Goal: Transaction & Acquisition: Purchase product/service

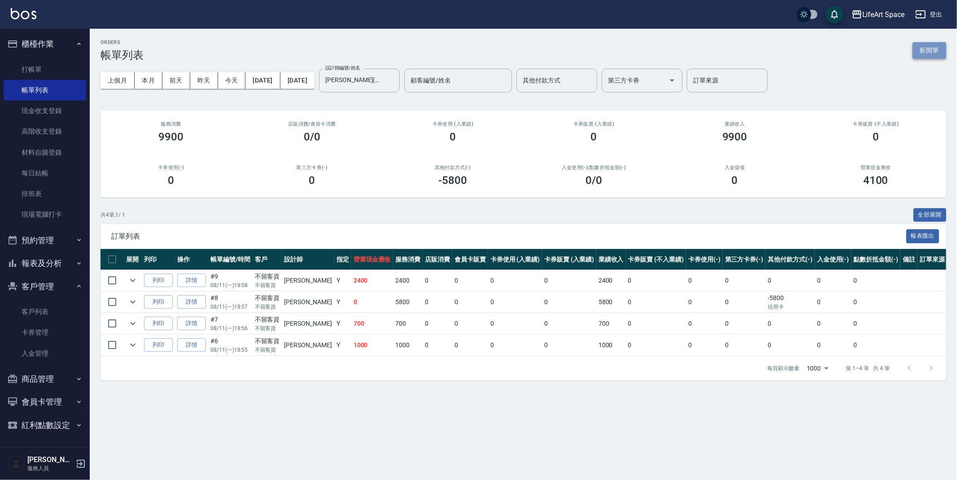
click at [939, 52] on button "新開單" at bounding box center [929, 50] width 34 height 17
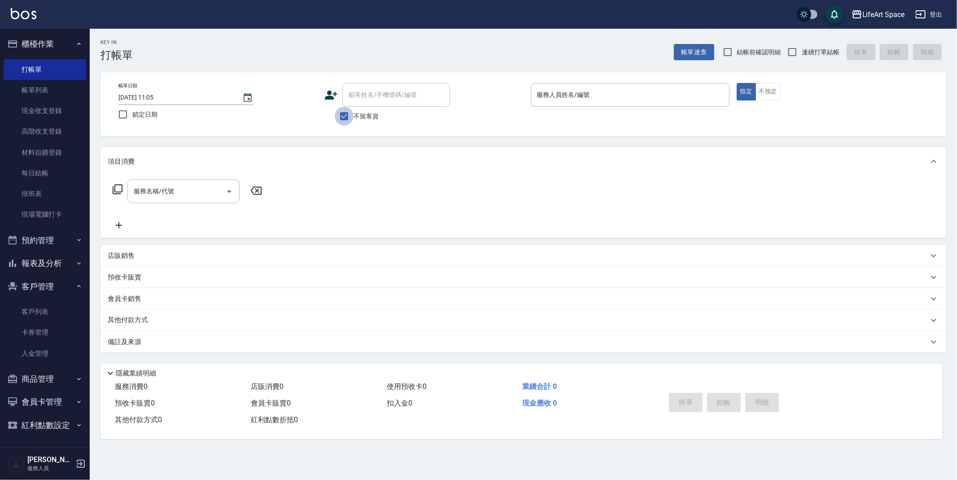
click at [349, 119] on input "不留客資" at bounding box center [344, 116] width 19 height 19
checkbox input "false"
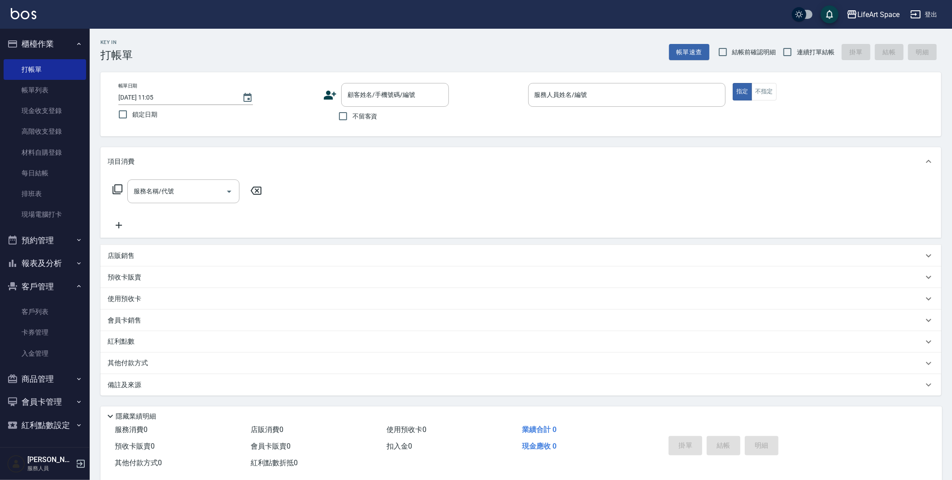
click at [328, 93] on icon at bounding box center [330, 95] width 13 height 9
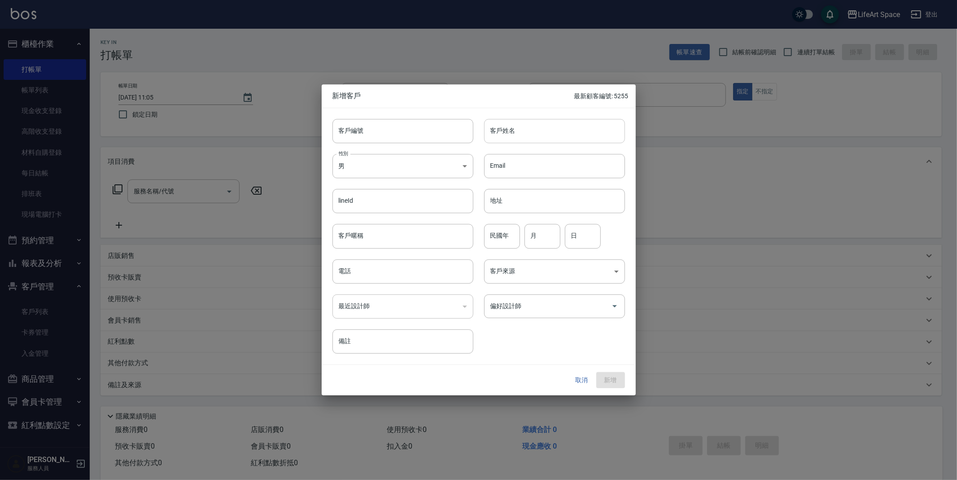
click at [532, 130] on input "客戶姓名" at bounding box center [554, 131] width 141 height 24
type input "[PERSON_NAME]"
click at [358, 165] on body "LifeArt Space 登出 櫃檯作業 打帳單 帳單列表 現金收支登錄 高階收支登錄 材料自購登錄 每日結帳 排班表 現場電腦打卡 預約管理 預約管理 單…" at bounding box center [478, 246] width 957 height 493
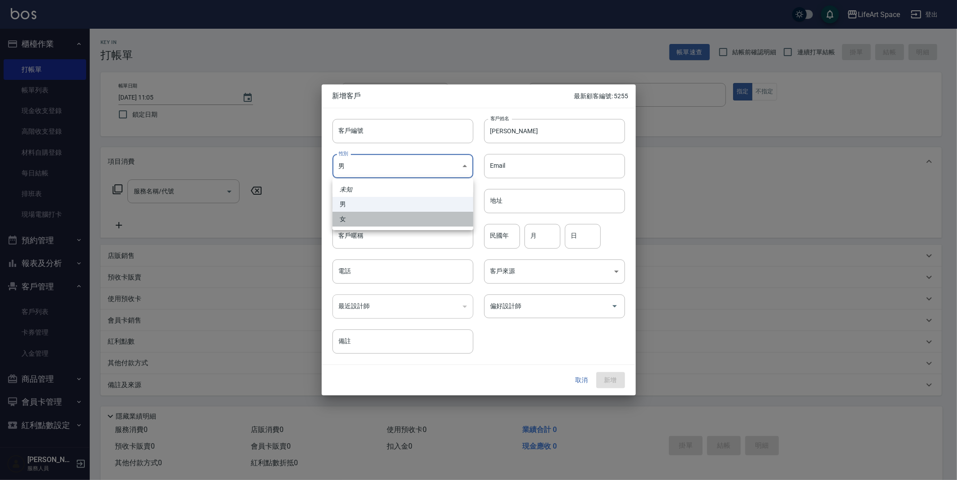
click at [370, 218] on li "女" at bounding box center [402, 219] width 141 height 15
type input "[DEMOGRAPHIC_DATA]"
click at [401, 277] on input "電話" at bounding box center [402, 271] width 141 height 24
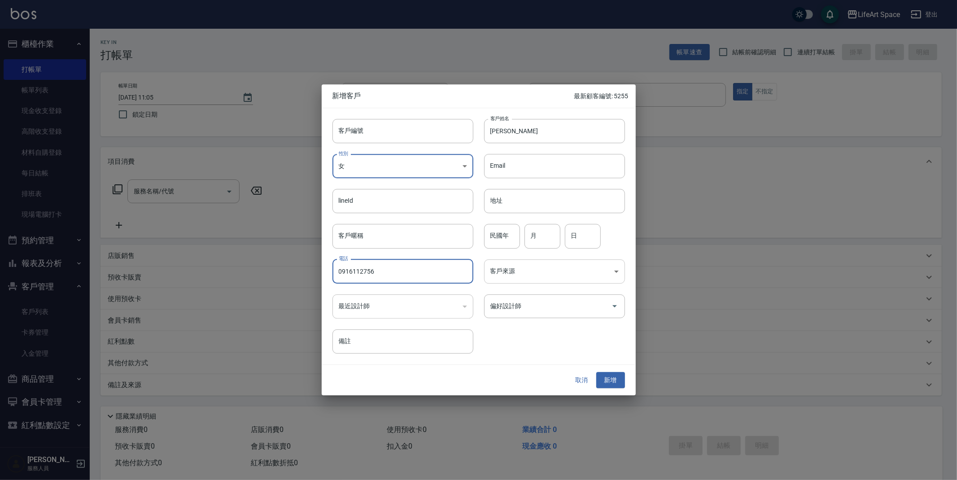
type input "0916112756"
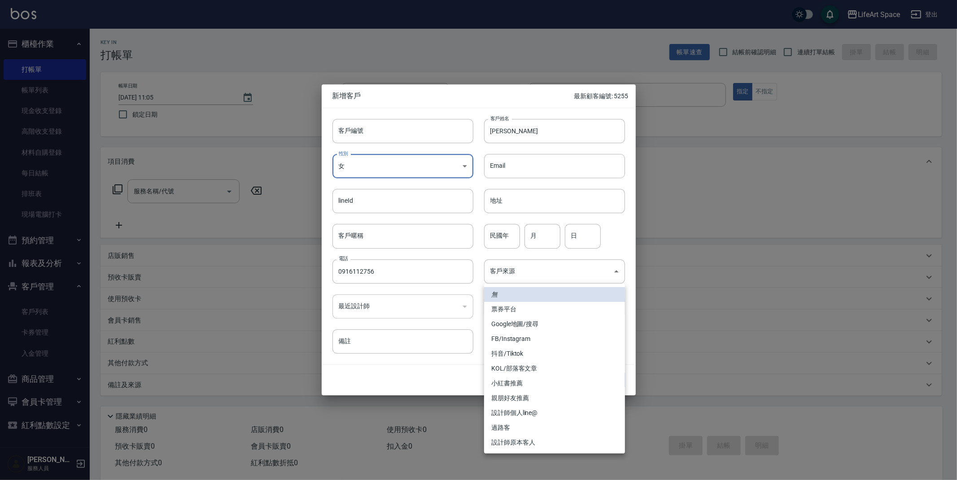
click at [526, 275] on body "LifeArt Space 登出 櫃檯作業 打帳單 帳單列表 現金收支登錄 高階收支登錄 材料自購登錄 每日結帳 排班表 現場電腦打卡 預約管理 預約管理 單…" at bounding box center [478, 246] width 957 height 493
click at [523, 334] on li "FB/Instagram" at bounding box center [554, 338] width 141 height 15
type input "FB/Instagram"
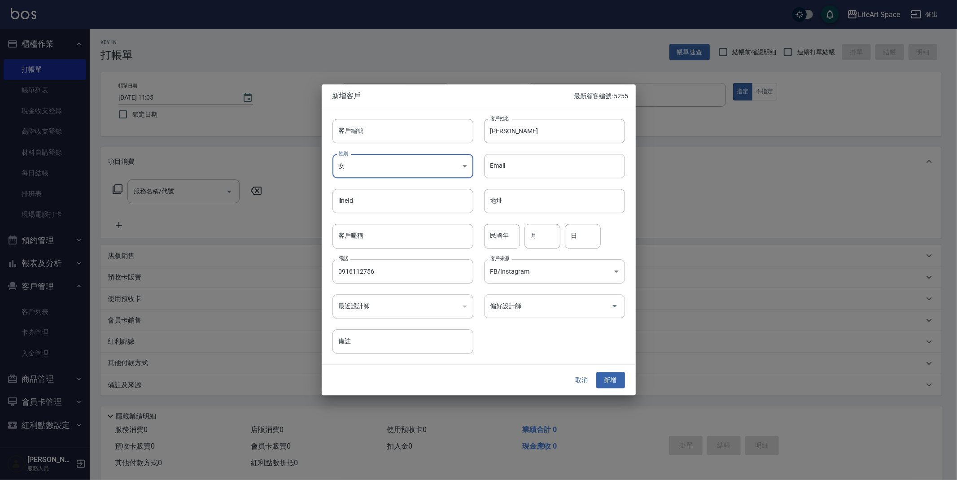
drag, startPoint x: 540, startPoint y: 306, endPoint x: 542, endPoint y: 312, distance: 5.5
click at [542, 311] on input "偏好設計師" at bounding box center [547, 306] width 119 height 16
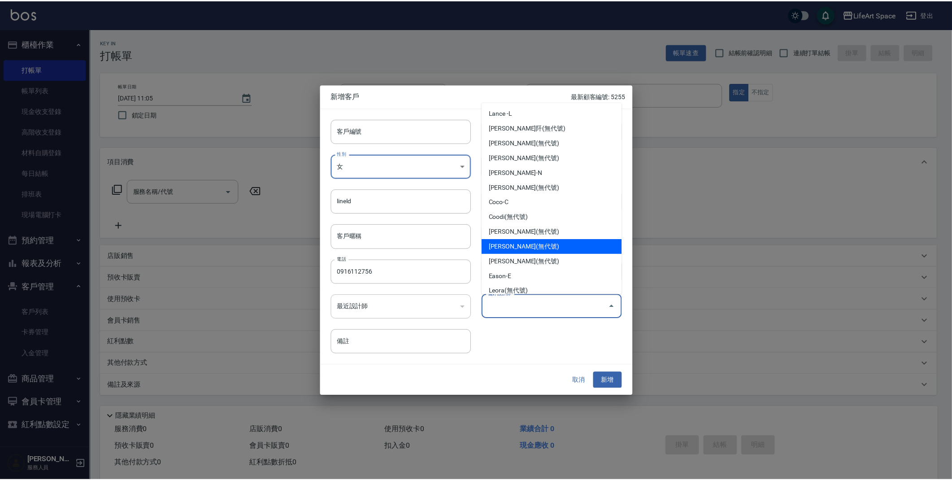
scroll to position [2, 0]
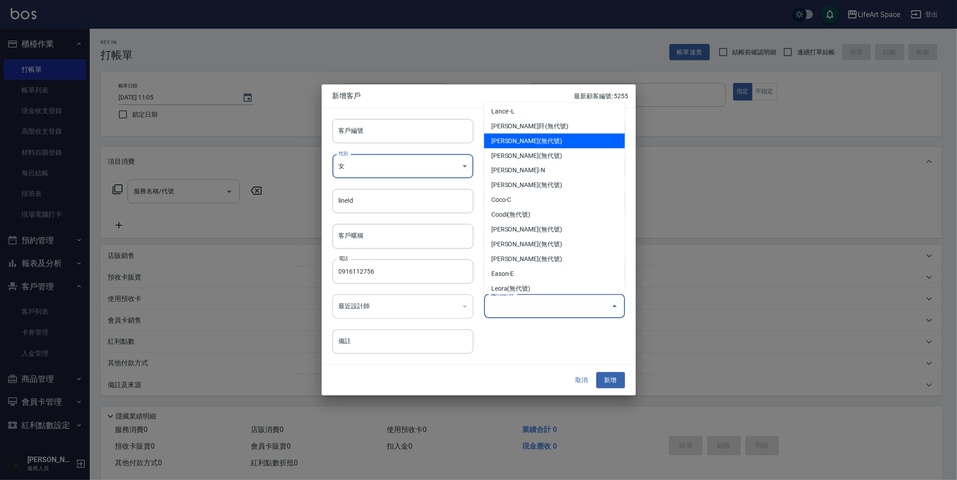
click at [524, 135] on li "[PERSON_NAME](無代號)" at bounding box center [554, 141] width 141 height 15
type input "[PERSON_NAME]"
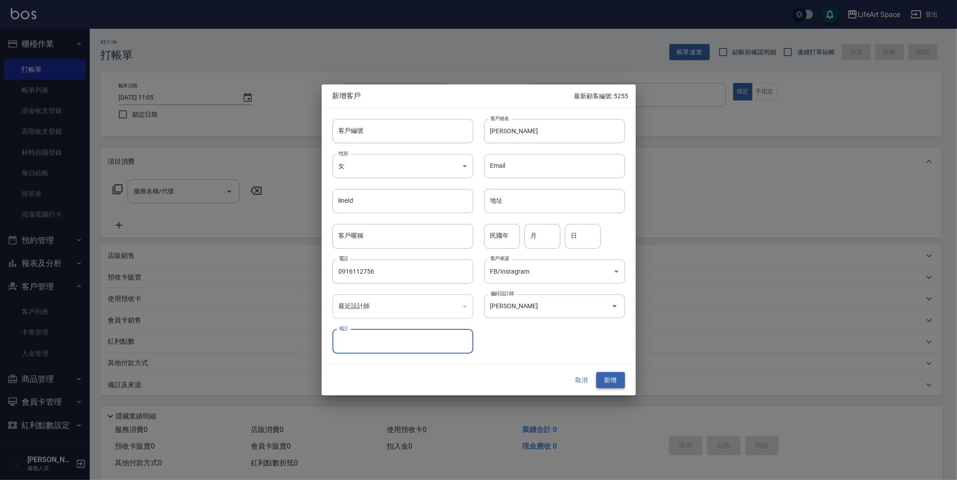
click at [622, 380] on button "新增" at bounding box center [610, 380] width 29 height 17
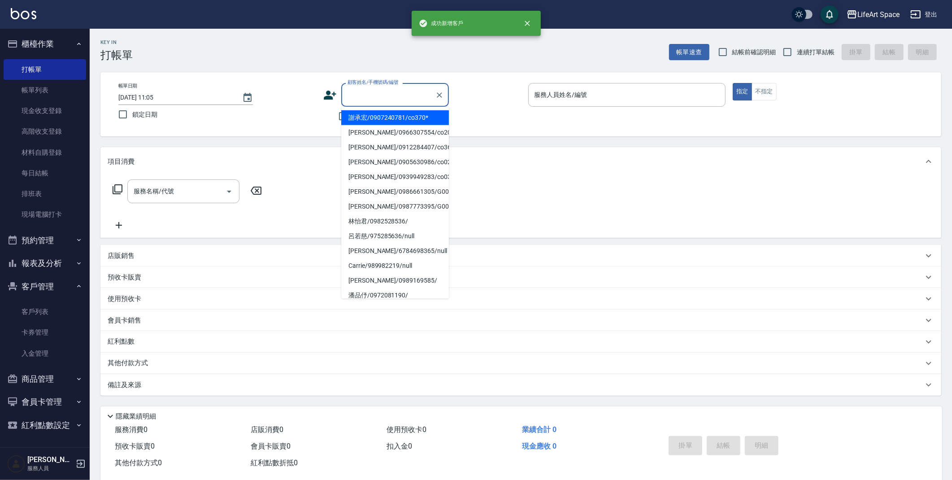
click at [356, 96] on input "顧客姓名/手機號碼/編號" at bounding box center [388, 95] width 86 height 16
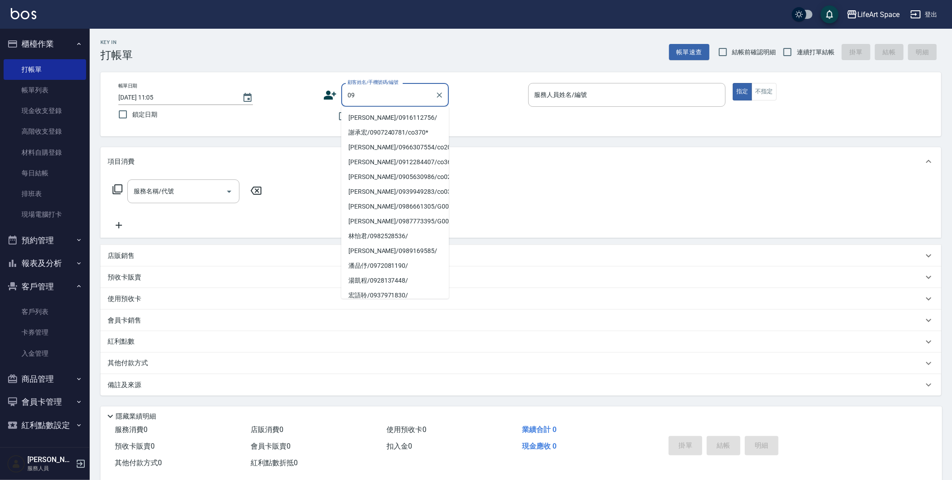
click at [368, 115] on li "[PERSON_NAME]/0916112756/" at bounding box center [395, 117] width 108 height 15
type input "[PERSON_NAME]/0916112756/"
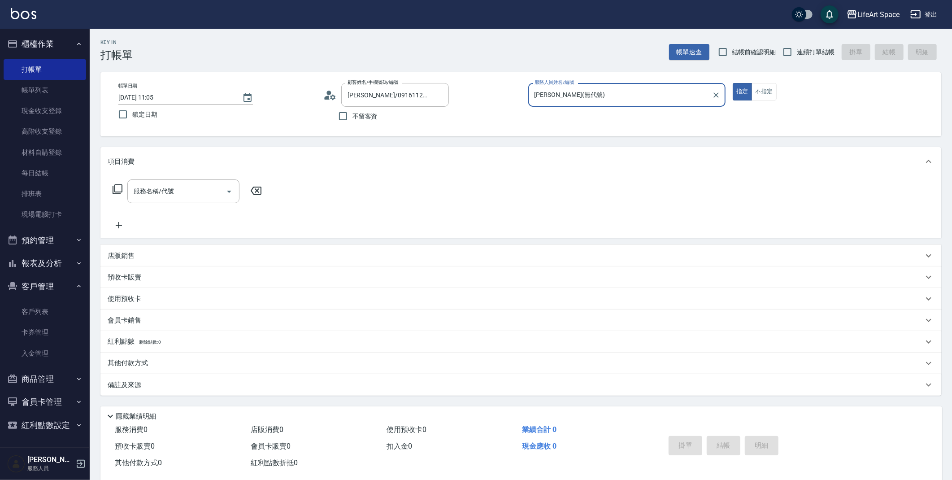
type input "[PERSON_NAME](無代號)"
click at [152, 96] on input "[DATE] 11:05" at bounding box center [175, 97] width 115 height 15
type input "[DATE] 11:05"
click at [126, 388] on p "備註及來源" at bounding box center [125, 384] width 34 height 9
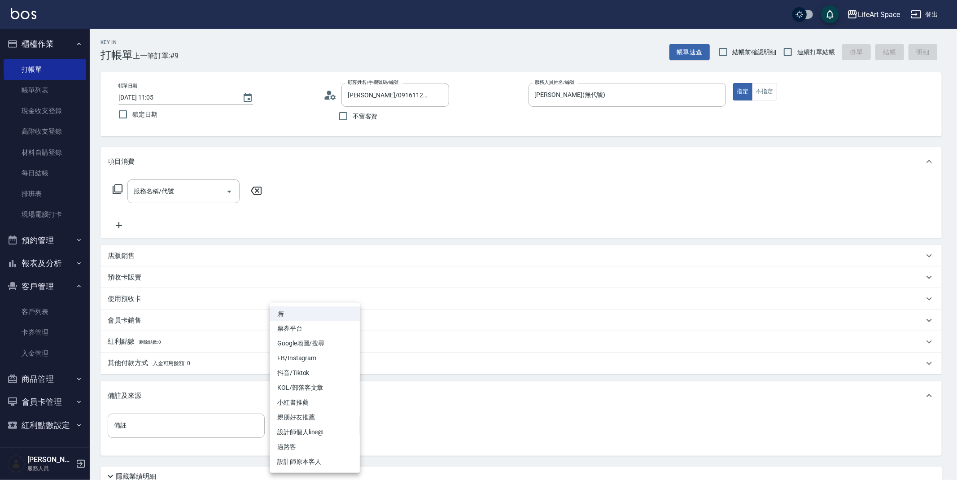
drag, startPoint x: 328, startPoint y: 428, endPoint x: 329, endPoint y: 421, distance: 7.7
click at [328, 428] on body "LifeArt Space 登出 櫃檯作業 打帳單 帳單列表 現金收支登錄 高階收支登錄 材料自購登錄 每日結帳 排班表 現場電腦打卡 預約管理 預約管理 單…" at bounding box center [478, 276] width 957 height 553
click at [306, 356] on li "FB/Instagram" at bounding box center [315, 358] width 90 height 15
type input "FB/Instagram"
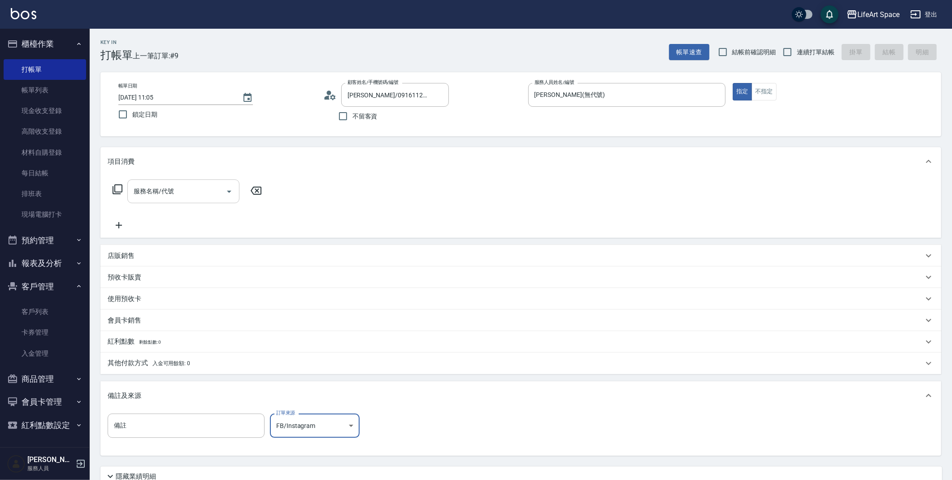
click at [156, 198] on input "服務名稱/代號" at bounding box center [176, 191] width 91 height 16
click at [119, 188] on icon at bounding box center [117, 189] width 11 height 11
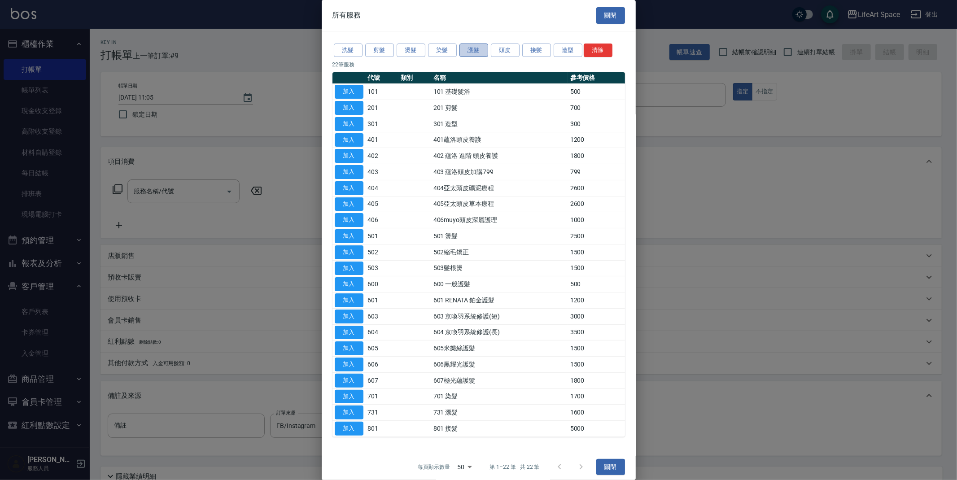
click at [465, 52] on button "護髮" at bounding box center [473, 50] width 29 height 14
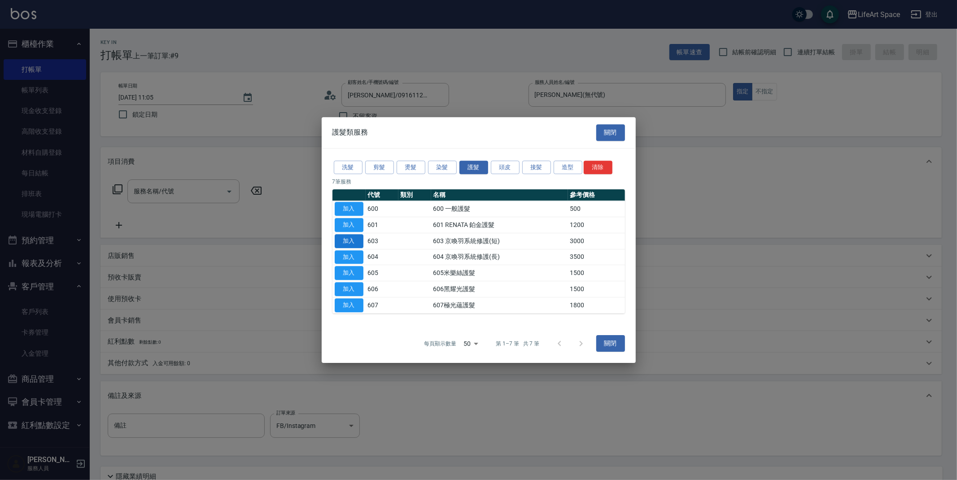
click at [343, 238] on button "加入" at bounding box center [349, 241] width 29 height 14
type input "603 京喚羽系統修護(短)(603)"
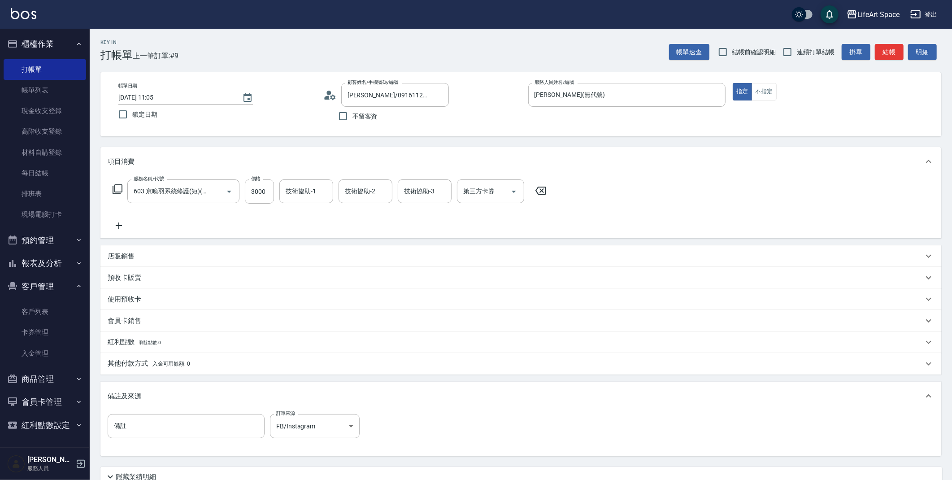
click at [120, 188] on icon at bounding box center [117, 189] width 11 height 11
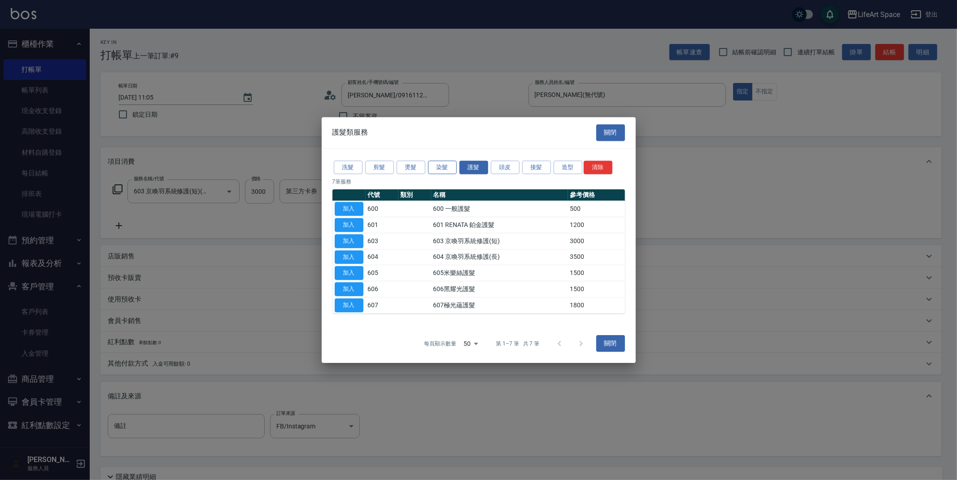
click at [433, 167] on button "染髮" at bounding box center [442, 168] width 29 height 14
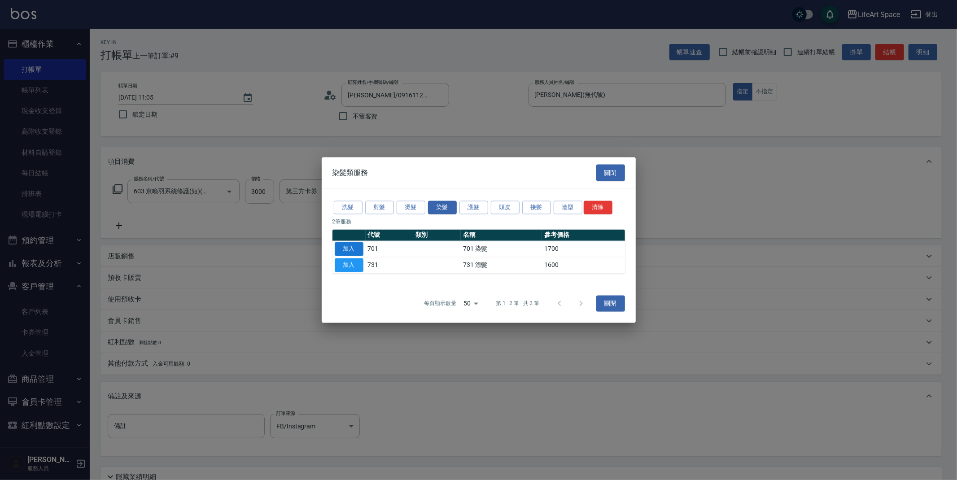
click at [341, 261] on button "加入" at bounding box center [349, 265] width 29 height 14
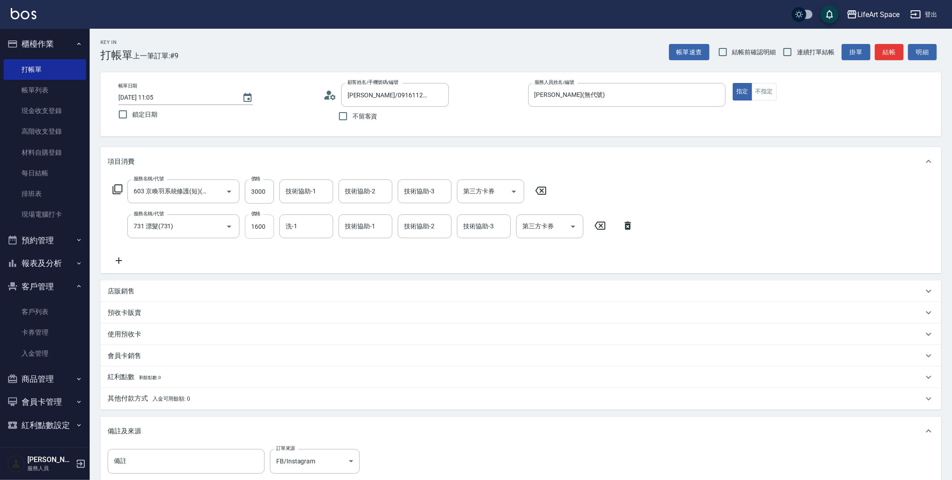
click at [269, 227] on input "1600" at bounding box center [259, 226] width 29 height 24
type input "2500"
click at [267, 196] on input "3000" at bounding box center [259, 191] width 29 height 24
type input "2500"
click at [152, 397] on span "入金可用餘額: 0" at bounding box center [171, 399] width 38 height 6
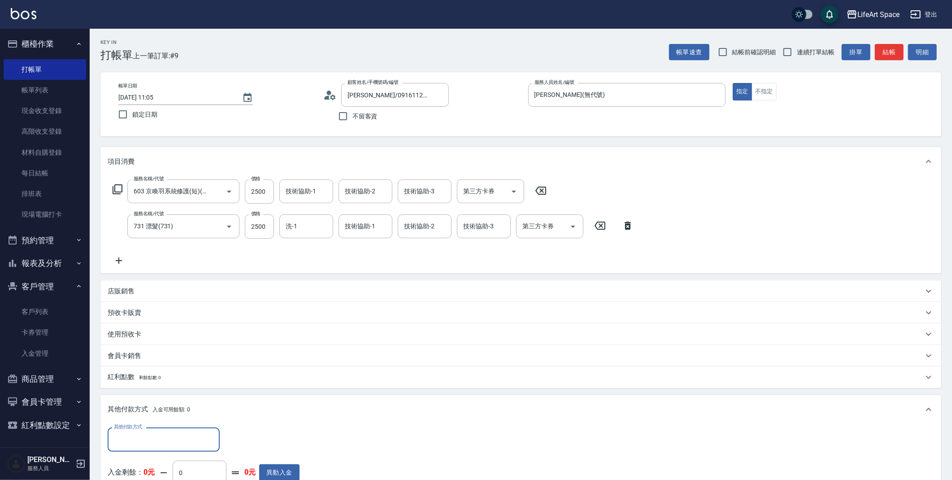
scroll to position [0, 0]
click at [160, 431] on input "其他付款方式" at bounding box center [164, 439] width 104 height 16
click at [138, 389] on span "Linepay" at bounding box center [164, 386] width 112 height 15
type input "Linepay"
click at [126, 287] on p "店販銷售" at bounding box center [121, 291] width 27 height 9
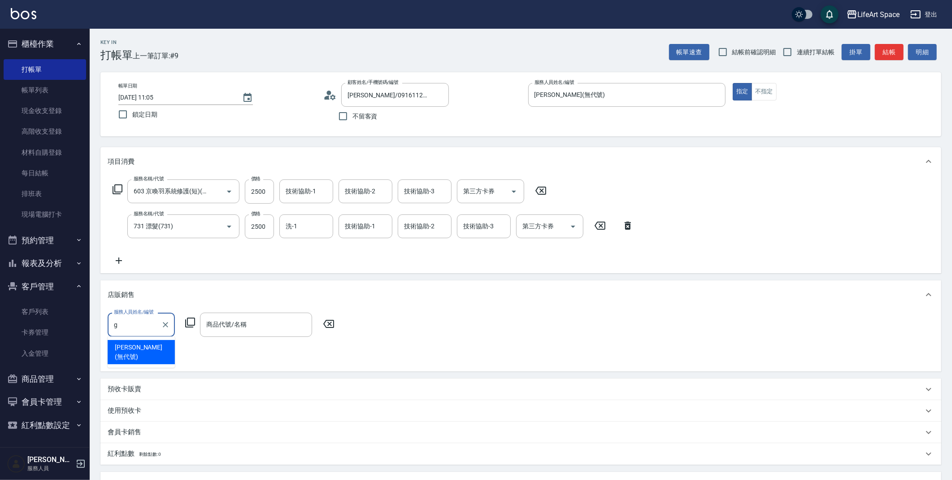
drag, startPoint x: 150, startPoint y: 343, endPoint x: 161, endPoint y: 337, distance: 12.8
click at [150, 343] on span "[PERSON_NAME] (無代號)" at bounding box center [141, 352] width 53 height 19
type input "[PERSON_NAME](無代號)"
click at [193, 325] on icon at bounding box center [190, 322] width 10 height 10
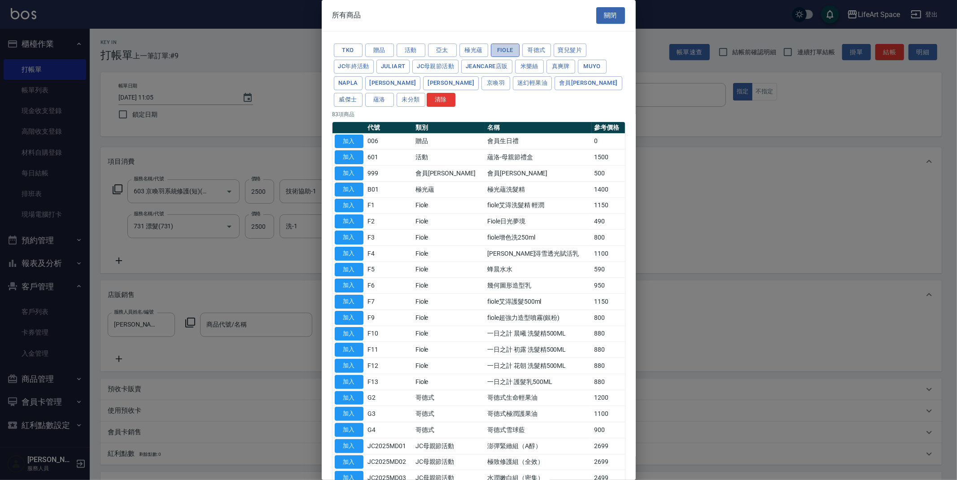
click at [511, 53] on button "Fiole" at bounding box center [505, 50] width 29 height 14
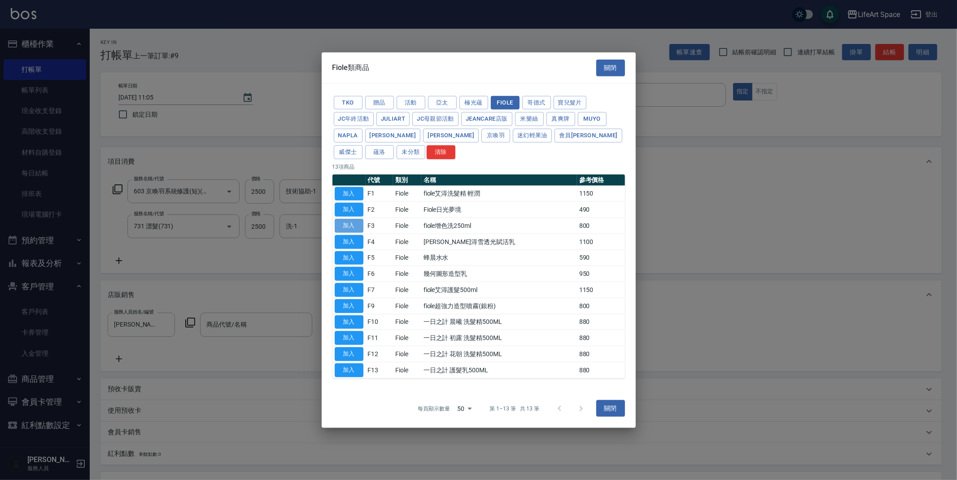
click at [354, 224] on button "加入" at bounding box center [349, 226] width 29 height 14
type input "fiole增色洗250ml"
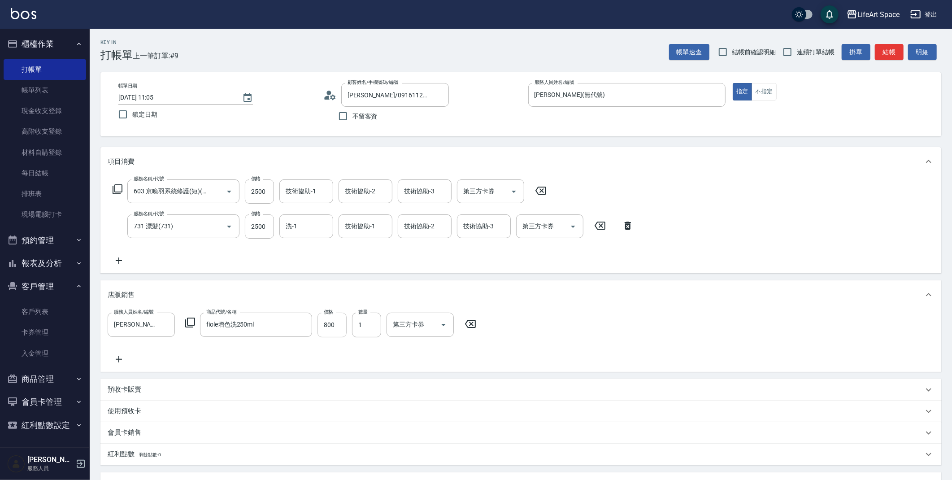
click at [340, 328] on input "800" at bounding box center [331, 325] width 29 height 24
type input "720"
click at [286, 193] on input "技術協助-1" at bounding box center [306, 191] width 46 height 16
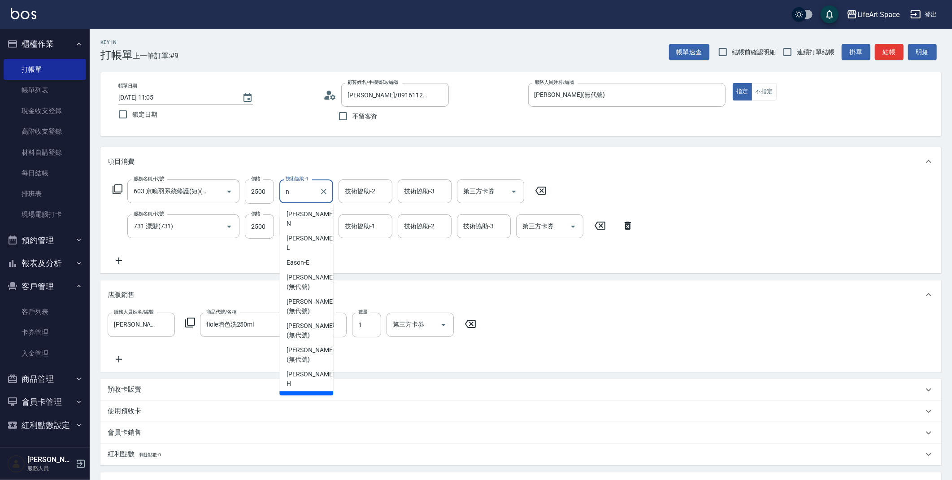
drag, startPoint x: 305, startPoint y: 335, endPoint x: 311, endPoint y: 261, distance: 75.1
click at [305, 391] on div "Nita (無代號)" at bounding box center [306, 398] width 54 height 15
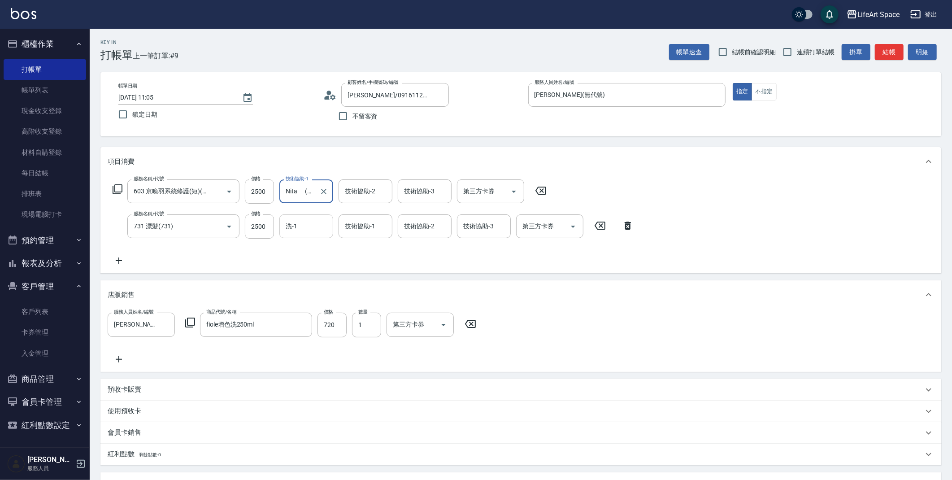
type input "Nita (無代號)"
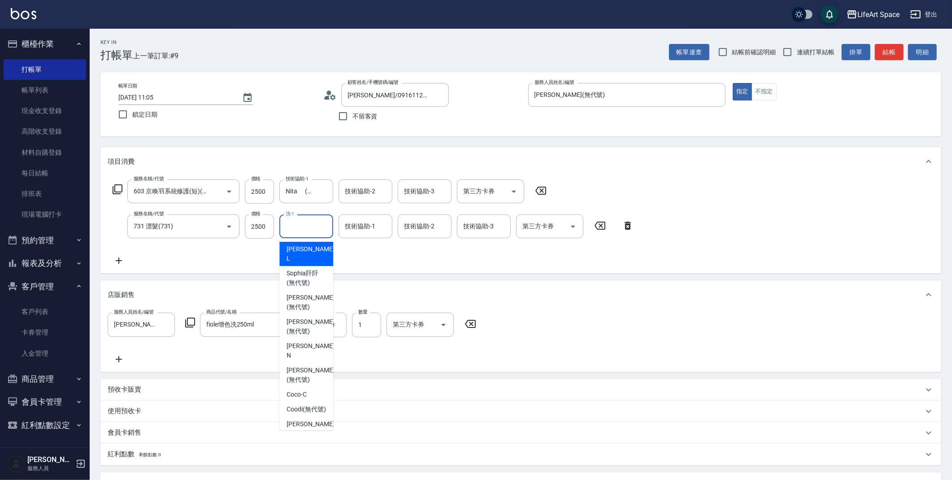
click at [301, 231] on input "洗-1" at bounding box center [306, 226] width 46 height 16
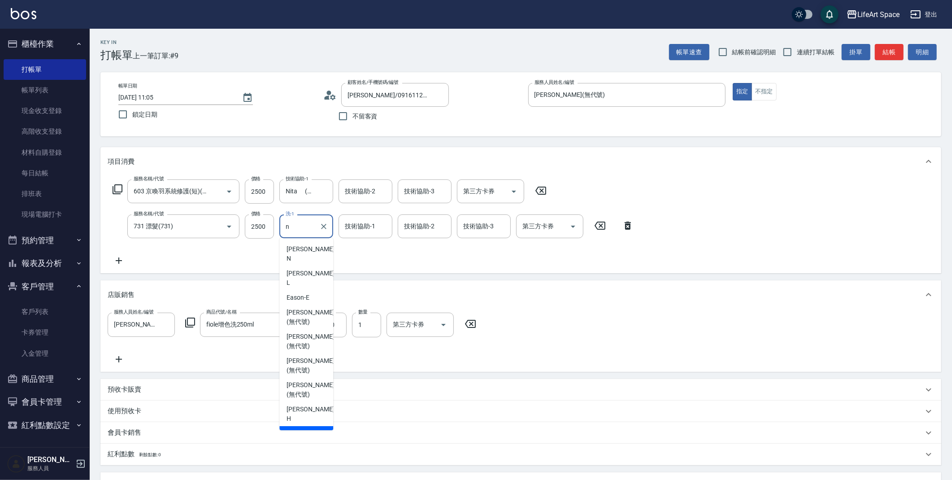
click at [302, 429] on span "Nita (無代號)" at bounding box center [304, 433] width 35 height 9
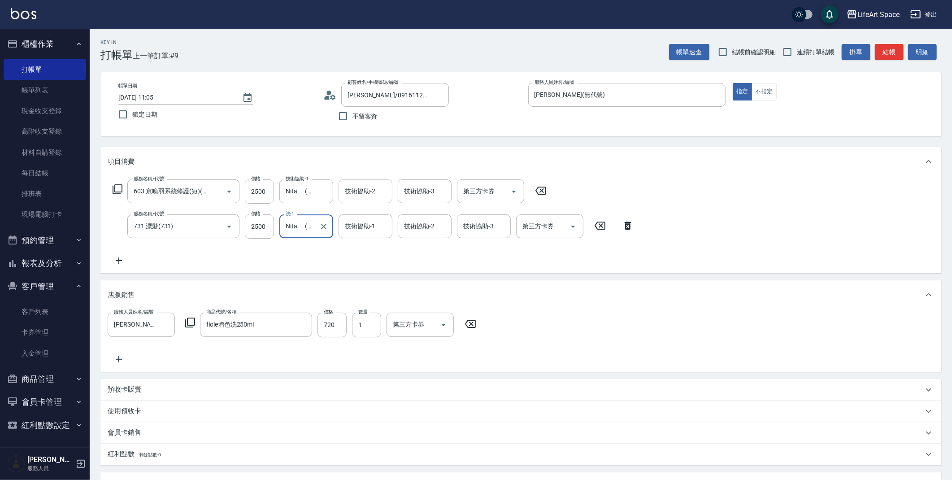
type input "Nita (無代號)"
click at [366, 193] on div "技術協助-2 技術協助-2" at bounding box center [366, 191] width 54 height 24
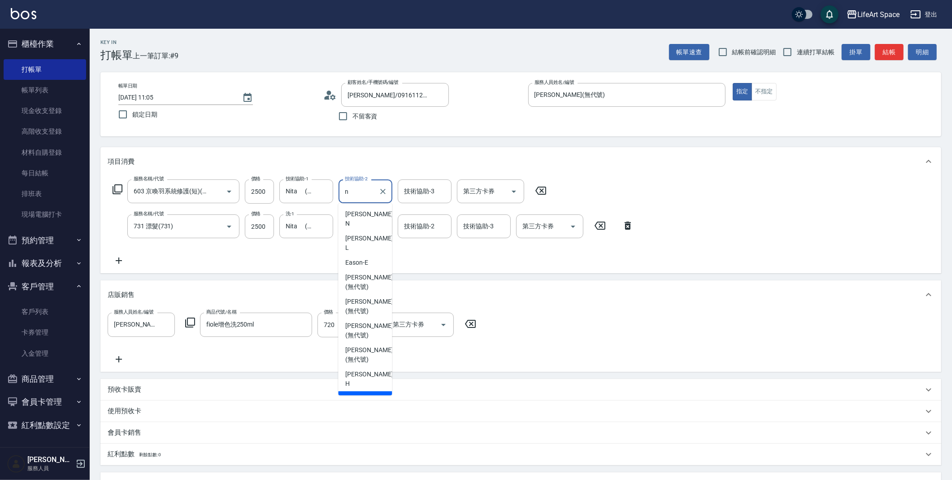
drag, startPoint x: 374, startPoint y: 335, endPoint x: 407, endPoint y: 261, distance: 82.1
click at [374, 391] on div "Nita (無代號)" at bounding box center [365, 398] width 54 height 15
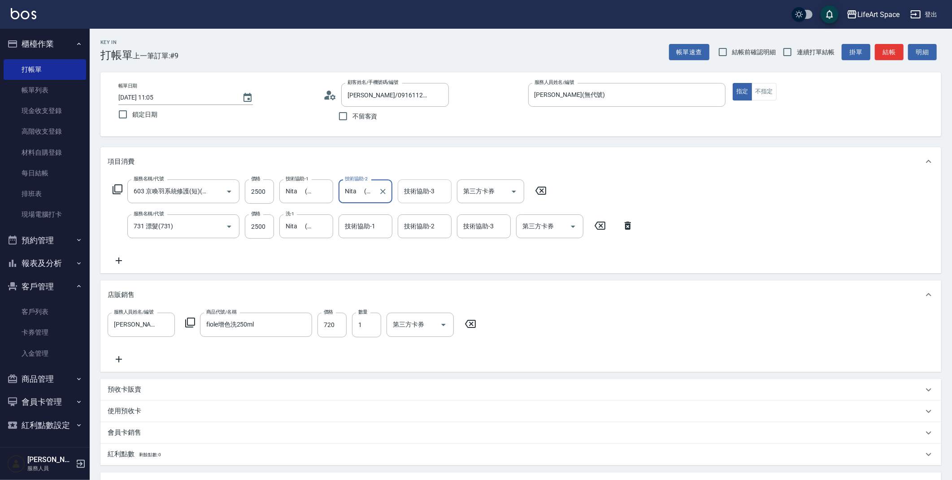
type input "Nita (無代號)"
click at [427, 191] on div "技術協助-3 技術協助-3" at bounding box center [425, 191] width 54 height 24
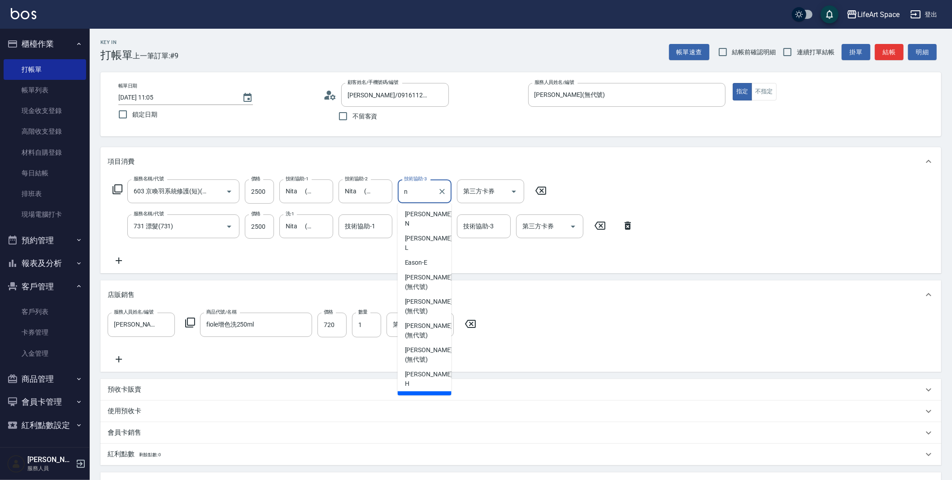
click at [418, 394] on span "Nita (無代號)" at bounding box center [422, 398] width 35 height 9
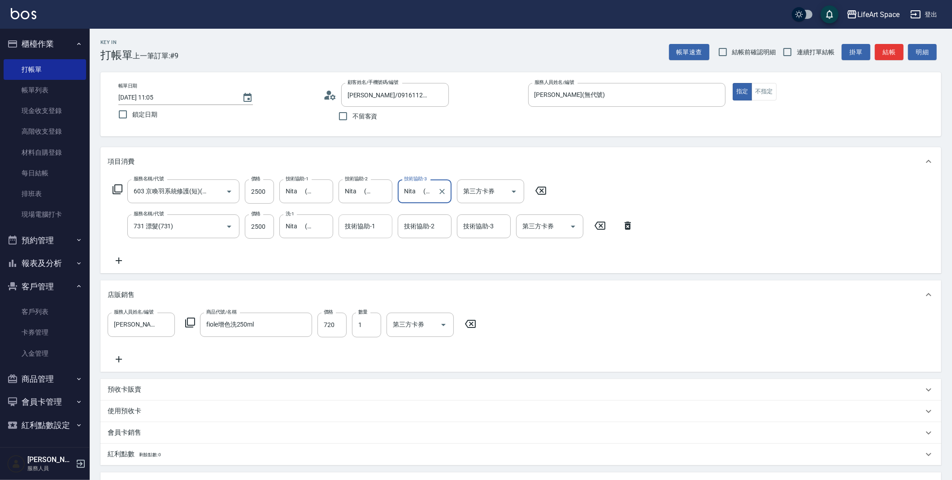
type input "Nita (無代號)"
click at [366, 223] on div "技術協助-1 技術協助-1" at bounding box center [366, 226] width 54 height 24
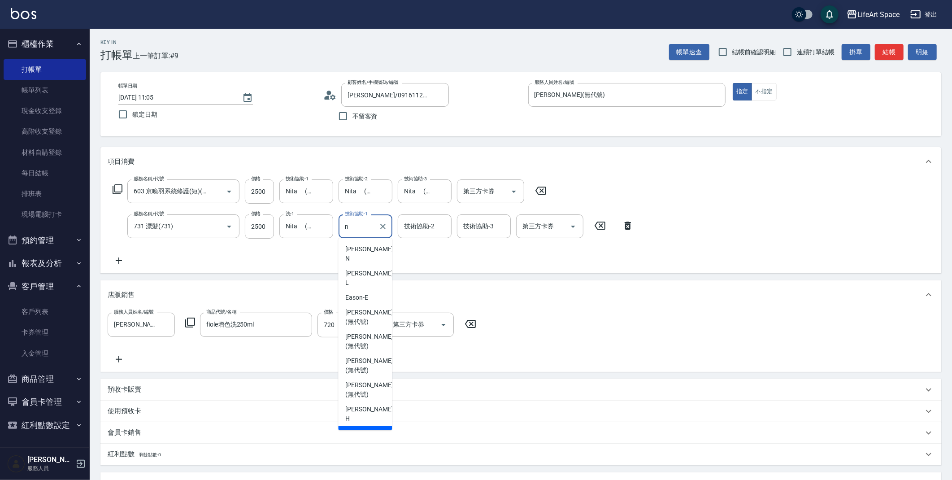
click at [372, 426] on div "Nita (無代號)" at bounding box center [365, 433] width 54 height 15
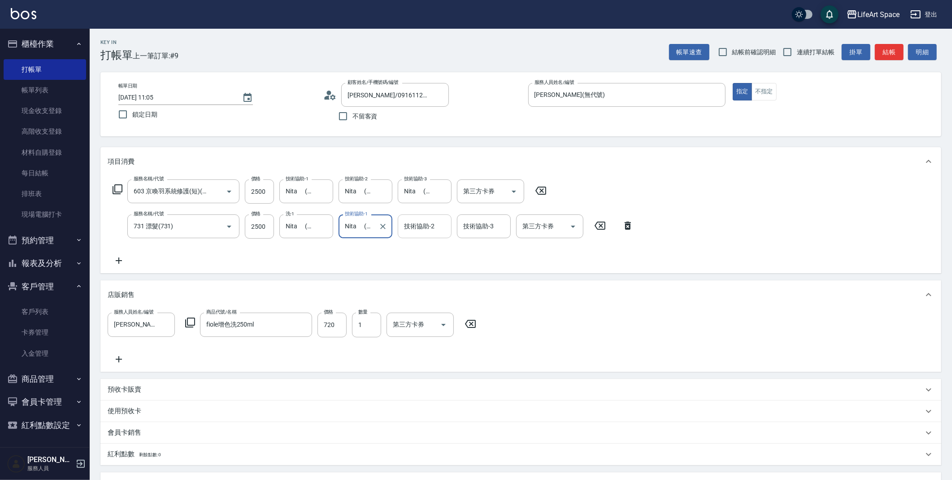
type input "Nita (無代號)"
click at [418, 230] on input "技術協助-2" at bounding box center [425, 226] width 46 height 16
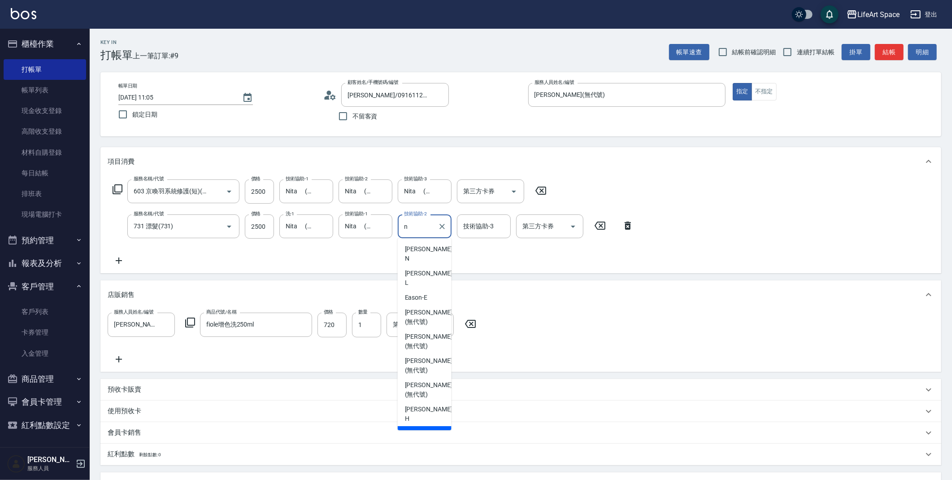
drag, startPoint x: 418, startPoint y: 374, endPoint x: 458, endPoint y: 244, distance: 136.6
click at [418, 429] on span "Nita (無代號)" at bounding box center [422, 433] width 35 height 9
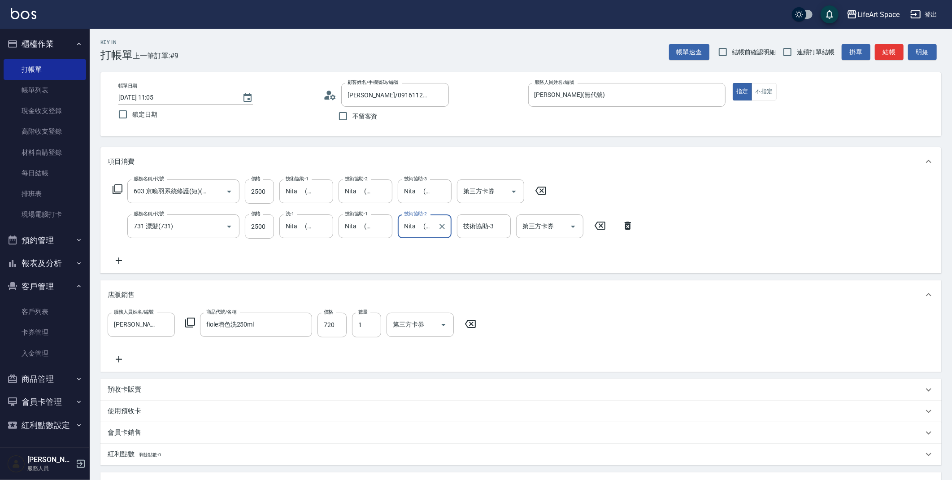
type input "Nita (無代號)"
click at [472, 225] on div "技術協助-3 技術協助-3" at bounding box center [484, 226] width 54 height 24
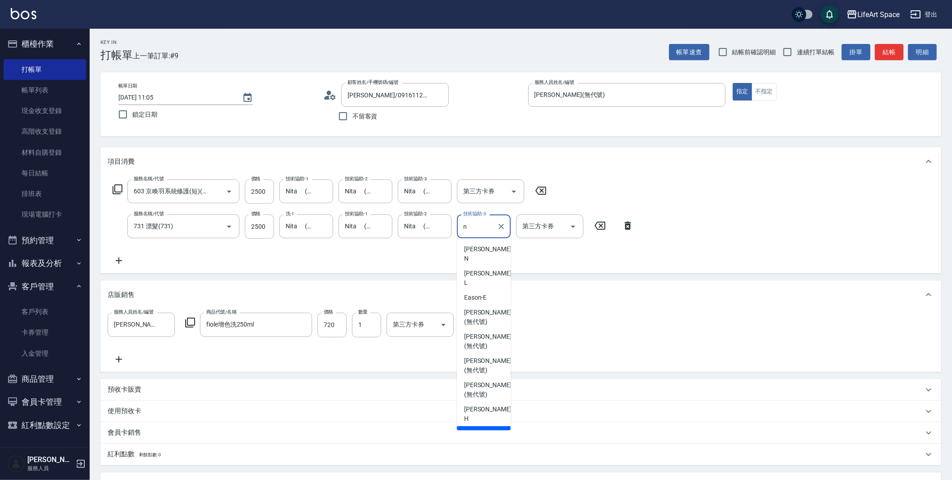
click at [477, 372] on ul "[PERSON_NAME] -N [PERSON_NAME] -E [PERSON_NAME] (無代號) [PERSON_NAME] (無代號) [PERS…" at bounding box center [484, 334] width 54 height 192
click at [477, 429] on span "Nita (無代號)" at bounding box center [481, 433] width 35 height 9
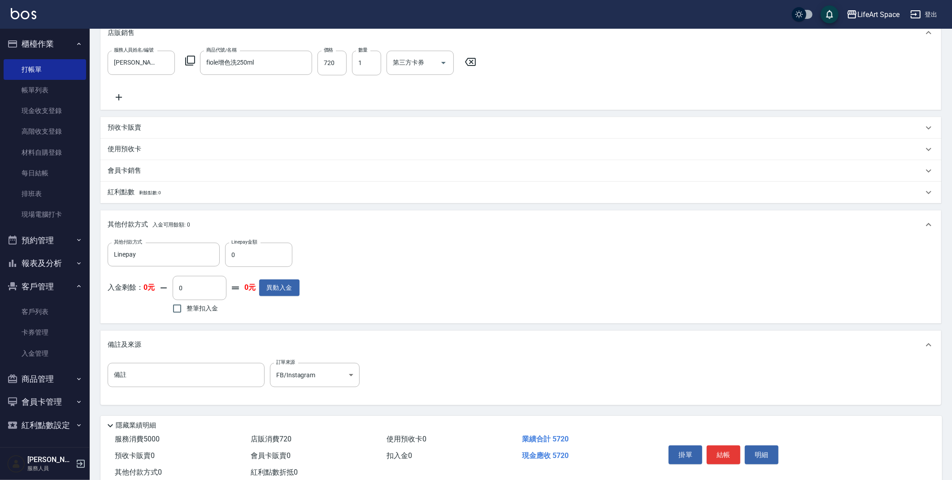
scroll to position [287, 0]
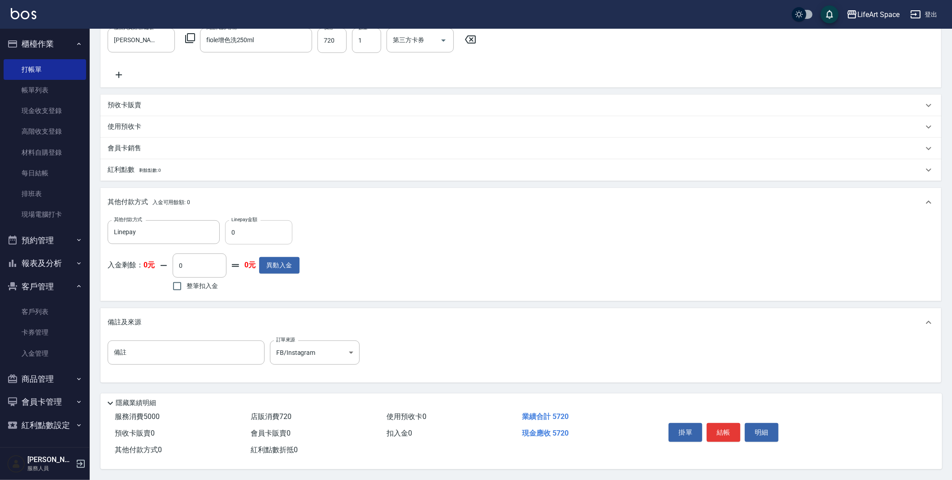
type input "Nita (無代號)"
click at [232, 224] on input "0" at bounding box center [258, 232] width 67 height 24
type input "5720"
click at [726, 423] on button "結帳" at bounding box center [724, 432] width 34 height 19
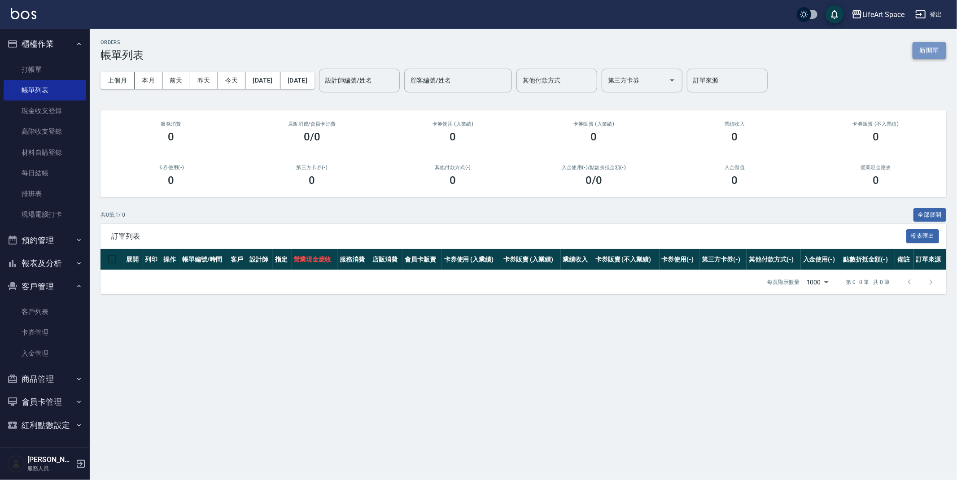
click at [934, 52] on button "新開單" at bounding box center [929, 50] width 34 height 17
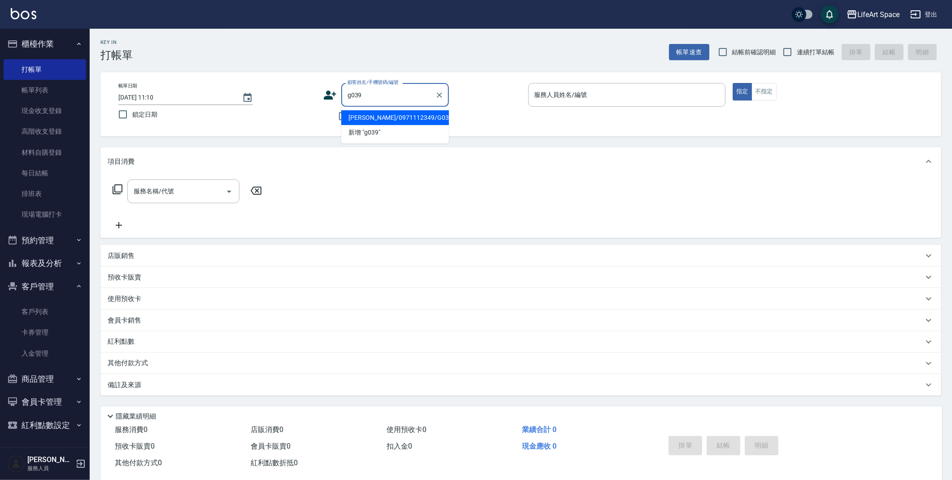
click at [373, 113] on li "[PERSON_NAME]/0971112349/G039" at bounding box center [395, 117] width 108 height 15
type input "[PERSON_NAME]/0971112349/G039"
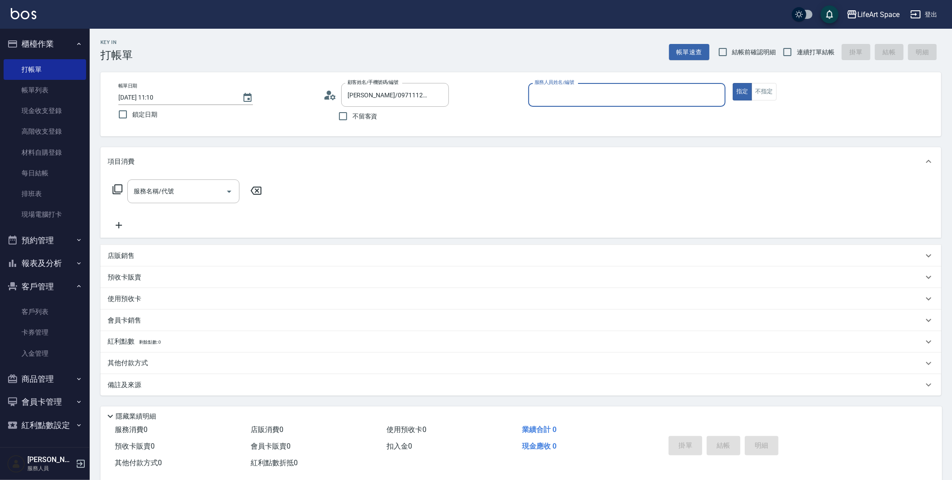
type input "[PERSON_NAME](無代號)"
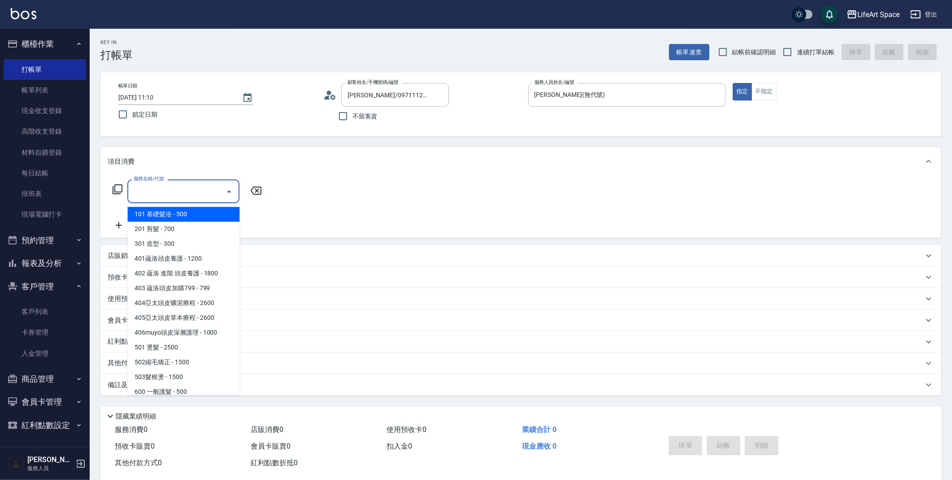
click at [187, 191] on input "服務名稱/代號" at bounding box center [176, 191] width 91 height 16
drag, startPoint x: 177, startPoint y: 227, endPoint x: 222, endPoint y: 195, distance: 55.6
click at [177, 226] on span "201 剪髮 - 700" at bounding box center [183, 229] width 112 height 15
type input "201 剪髮(201)"
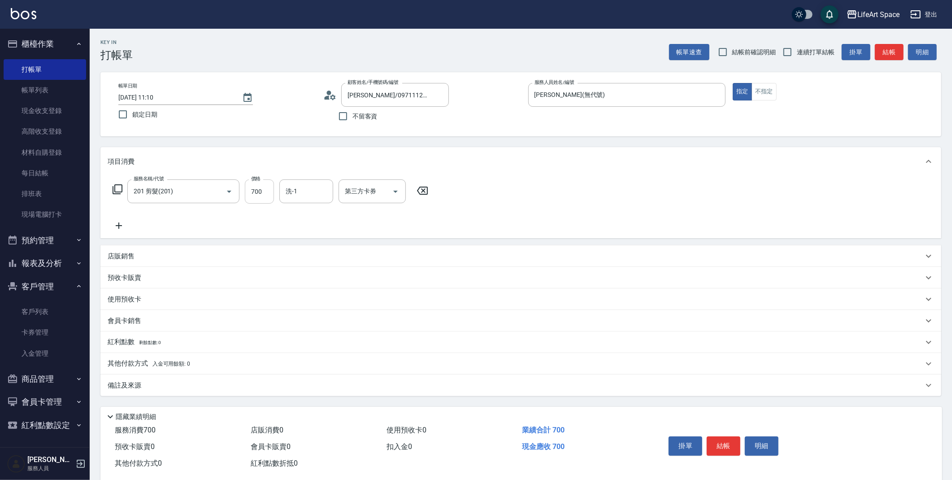
click at [275, 188] on div "服務名稱/代號 201 剪髮(201) 服務名稱/代號 價格 700 價格 洗-1 洗-1 第三方卡券 第三方卡券" at bounding box center [271, 191] width 326 height 24
click at [265, 191] on input "700" at bounding box center [259, 191] width 29 height 24
type input "800"
type input "o"
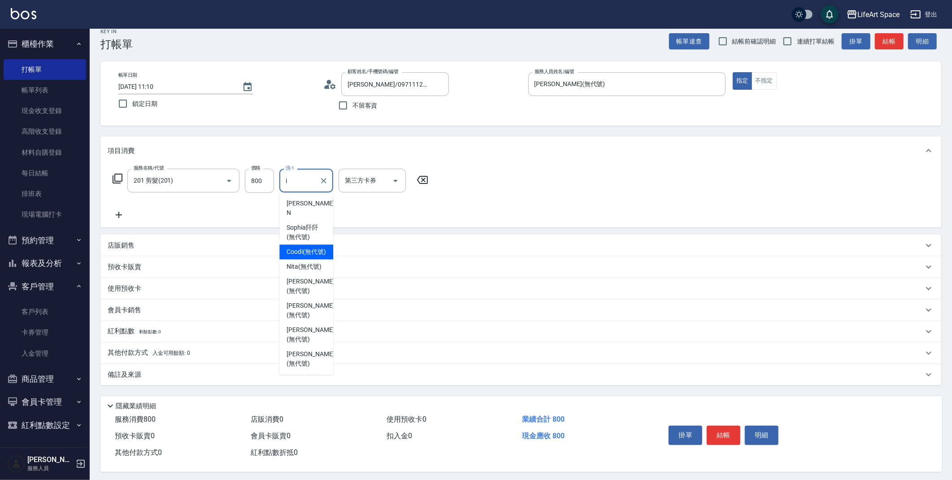
scroll to position [16, 0]
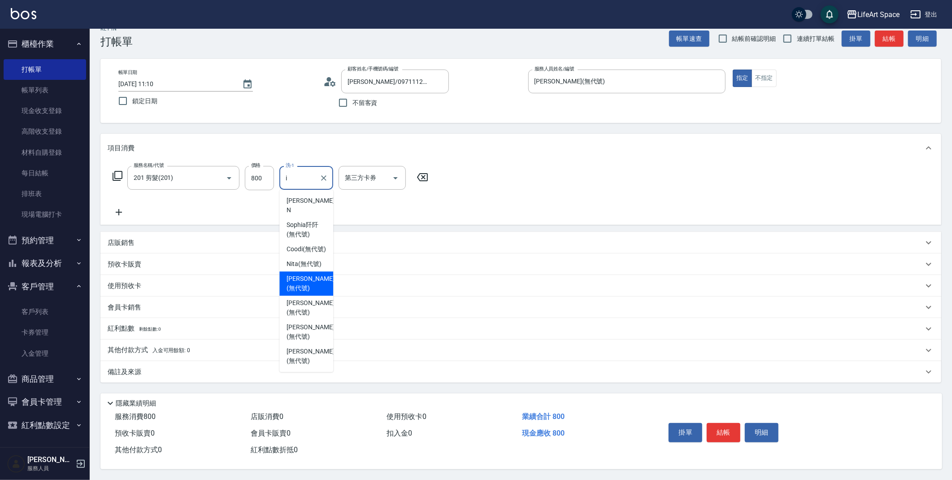
click at [303, 274] on span "[PERSON_NAME] (無代號)" at bounding box center [311, 283] width 48 height 19
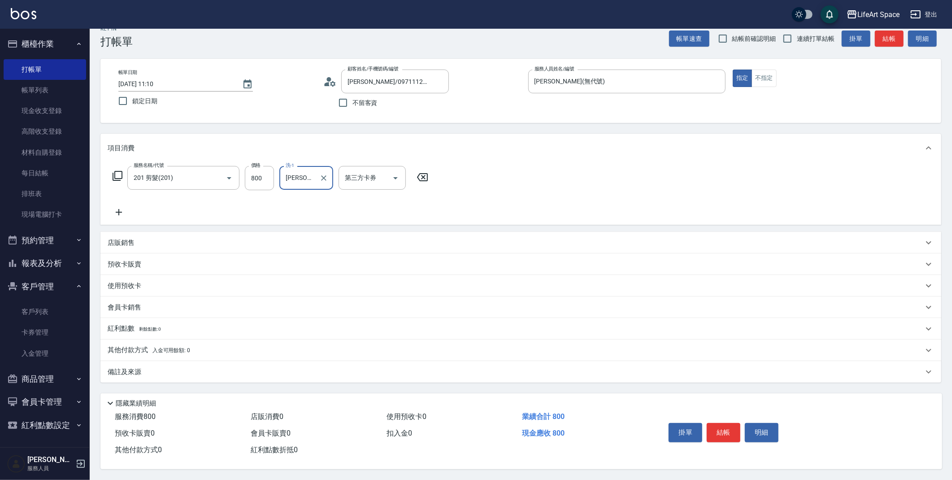
type input "[PERSON_NAME](無代號)"
click at [196, 381] on div "Key In 打帳單 帳單速查 結帳前確認明細 連續打單結帳 掛單 結帳 明細 帳單日期 [DATE] 11:10 鎖定日期 顧客姓名/手機號碼/編號 [PE…" at bounding box center [521, 247] width 862 height 465
drag, startPoint x: 200, startPoint y: 374, endPoint x: 226, endPoint y: 374, distance: 26.0
click at [200, 374] on div "備註及來源" at bounding box center [520, 372] width 841 height 22
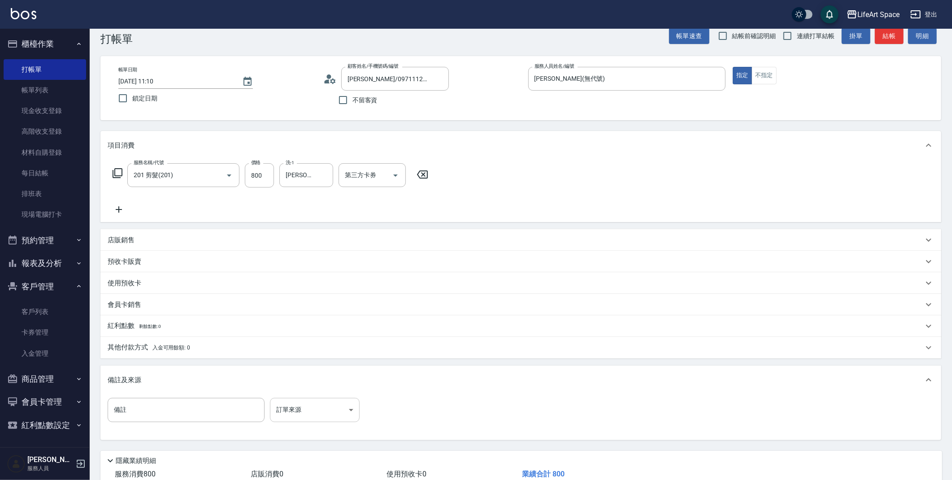
click at [287, 400] on body "LifeArt Space 登出 櫃檯作業 打帳單 帳單列表 現金收支登錄 高階收支登錄 材料自購登錄 每日結帳 排班表 現場電腦打卡 預約管理 預約管理 單…" at bounding box center [476, 260] width 952 height 553
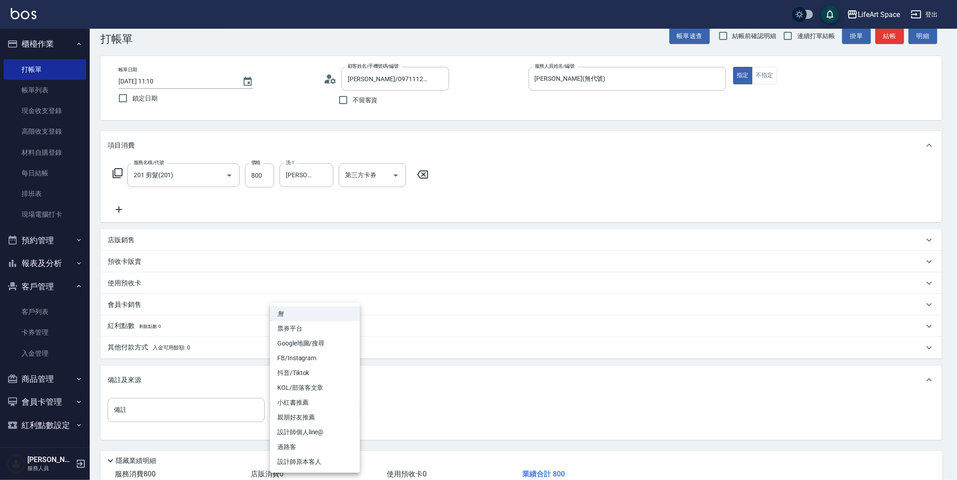
click at [298, 464] on li "設計師原本客人" at bounding box center [315, 461] width 90 height 15
type input "設計師原本客人"
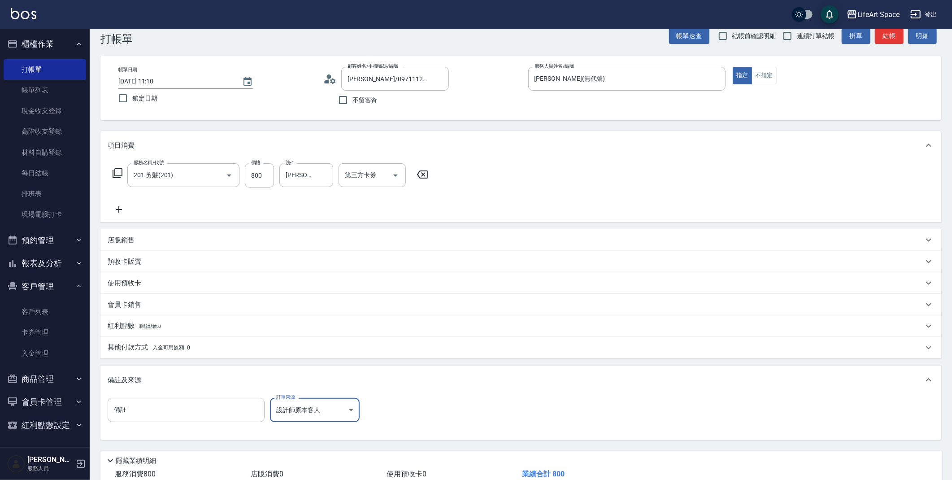
click at [148, 83] on input "[DATE] 11:10" at bounding box center [175, 81] width 115 height 15
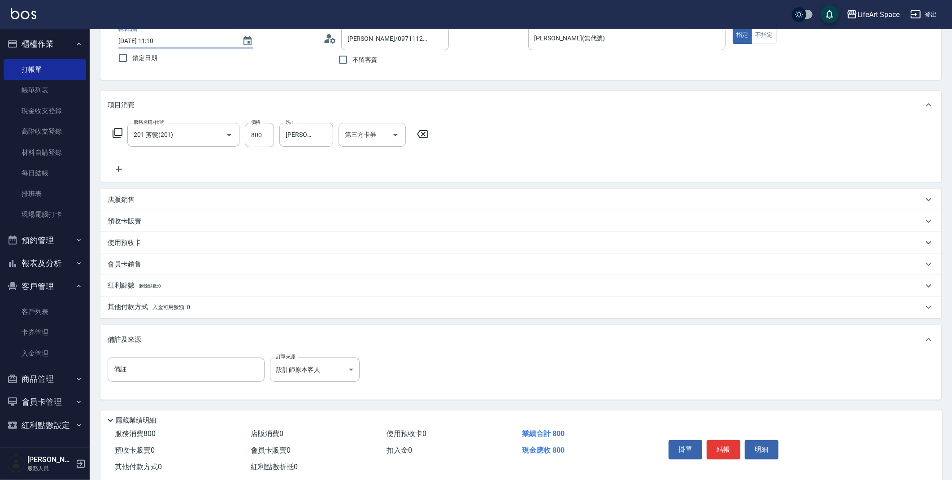
scroll to position [77, 0]
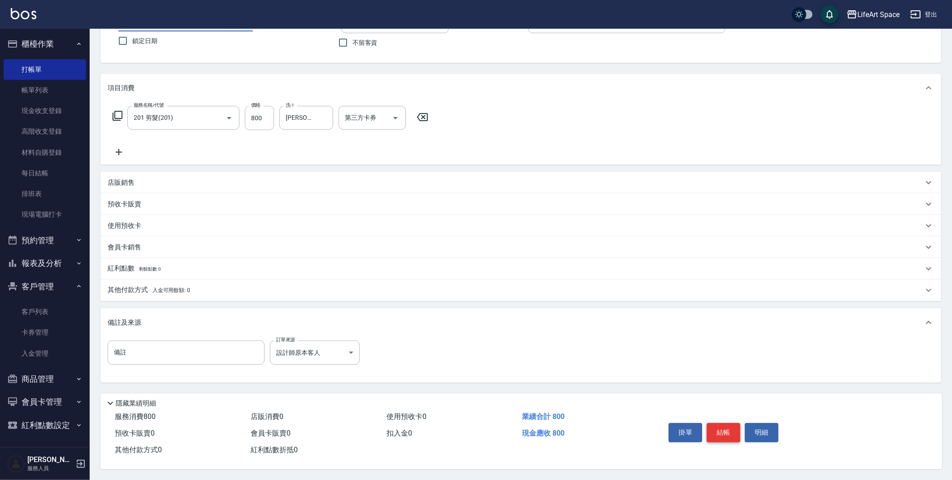
type input "[DATE] 11:10"
click at [711, 423] on button "結帳" at bounding box center [724, 432] width 34 height 19
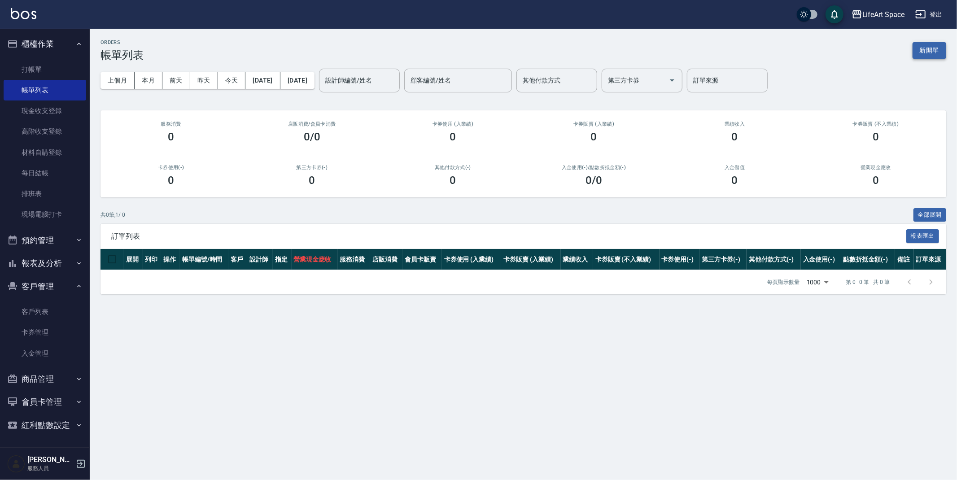
click at [928, 54] on button "新開單" at bounding box center [929, 50] width 34 height 17
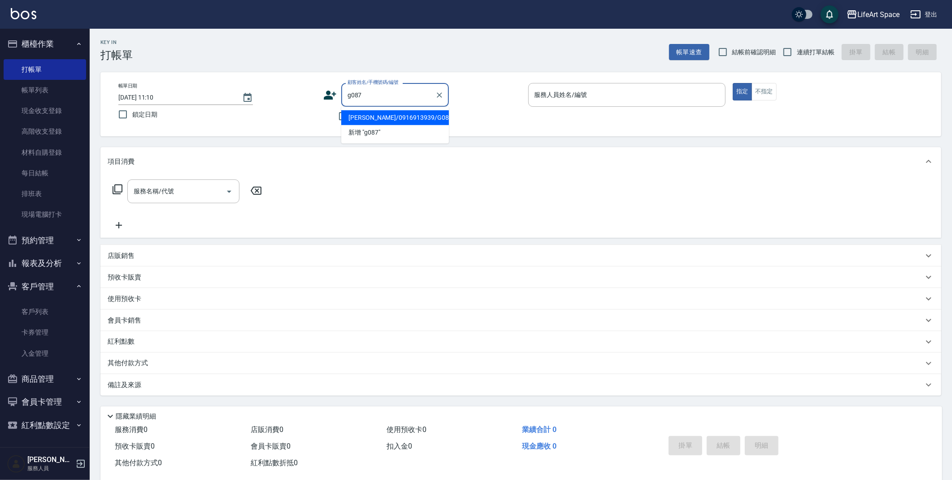
drag, startPoint x: 369, startPoint y: 115, endPoint x: 268, endPoint y: 182, distance: 120.8
click at [370, 116] on li "[PERSON_NAME]/0916913939/G087" at bounding box center [395, 117] width 108 height 15
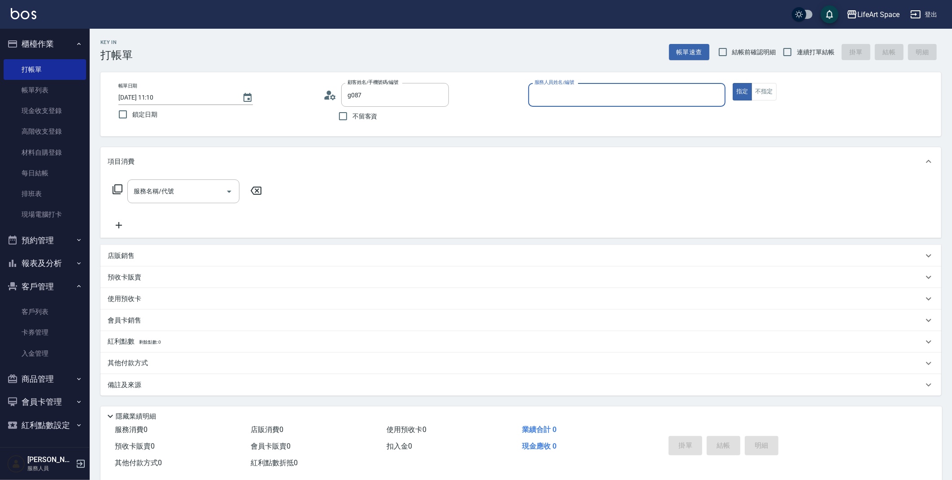
type input "[PERSON_NAME]/0916913939/G087"
type input "[PERSON_NAME](無代號)"
click at [134, 183] on input "服務名稱/代號" at bounding box center [176, 191] width 91 height 16
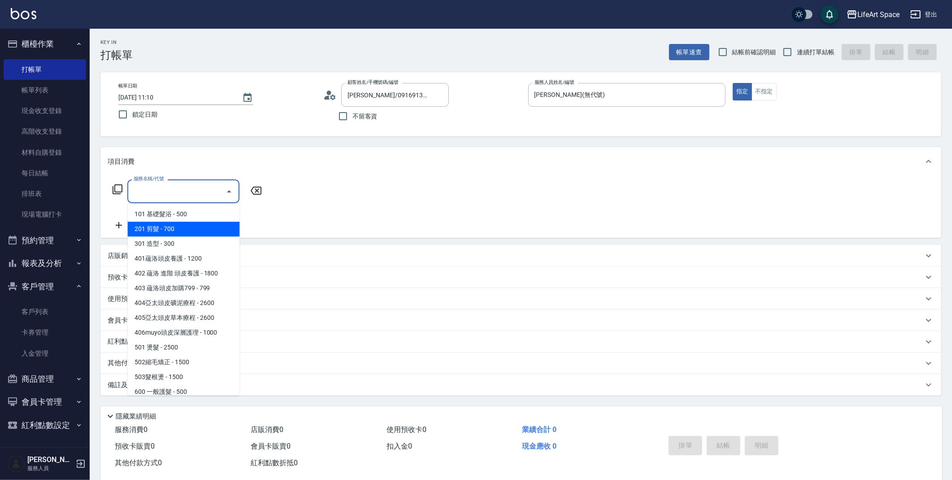
drag, startPoint x: 148, startPoint y: 230, endPoint x: 260, endPoint y: 209, distance: 113.6
click at [148, 230] on span "201 剪髮 - 700" at bounding box center [183, 229] width 112 height 15
type input "201 剪髮(201)"
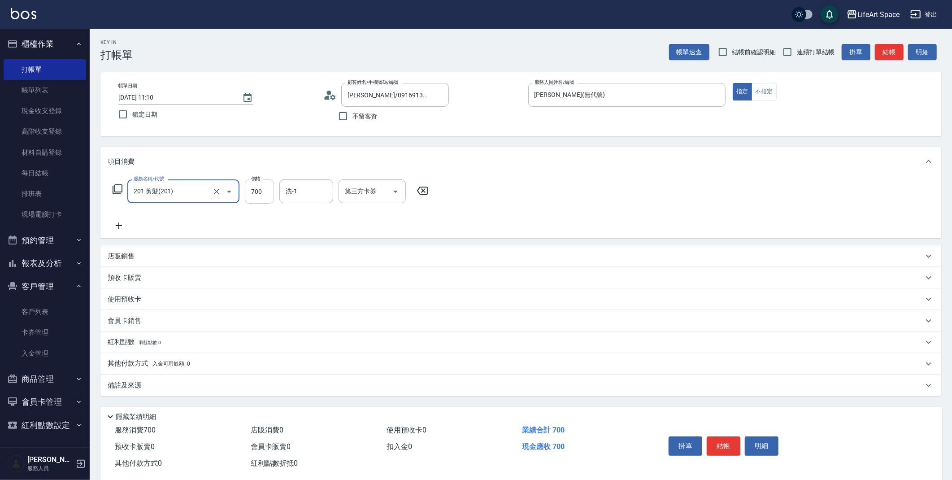
click at [267, 184] on input "700" at bounding box center [259, 191] width 29 height 24
type input "800"
click at [291, 216] on span "[PERSON_NAME] (無代號)" at bounding box center [311, 218] width 48 height 19
type input "[PERSON_NAME](無代號)"
click at [150, 97] on input "[DATE] 11:10" at bounding box center [175, 97] width 115 height 15
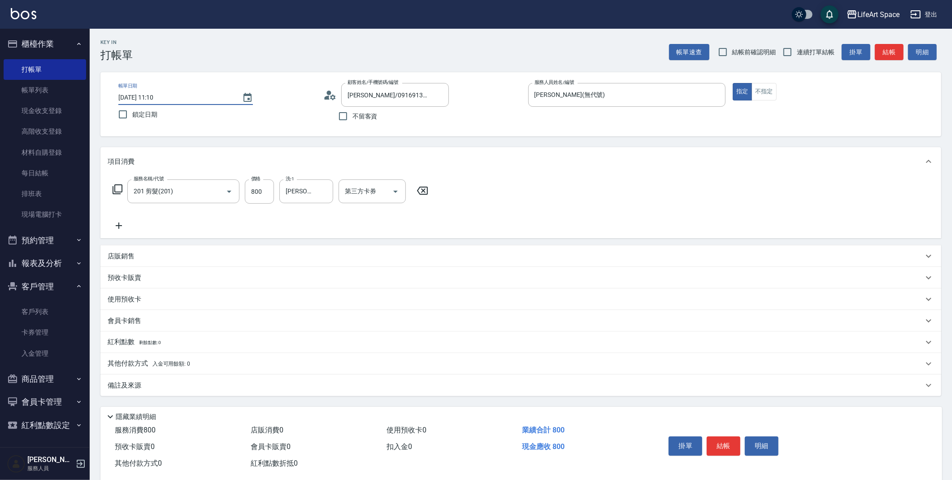
type input "[DATE] 11:10"
click at [144, 380] on div "備註及來源" at bounding box center [520, 385] width 841 height 22
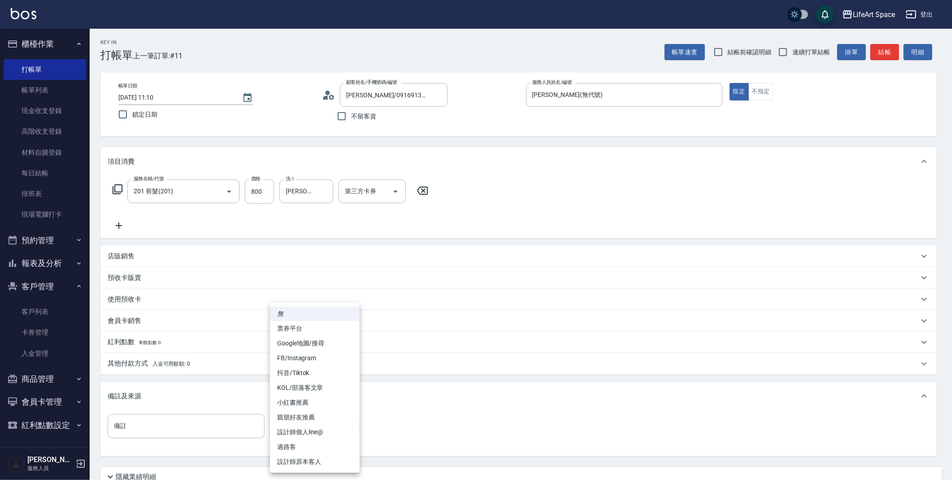
click at [297, 430] on body "LifeArt Space 登出 櫃檯作業 打帳單 帳單列表 現金收支登錄 高階收支登錄 材料自購登錄 每日結帳 排班表 現場電腦打卡 預約管理 預約管理 單…" at bounding box center [476, 276] width 952 height 553
drag, startPoint x: 302, startPoint y: 465, endPoint x: 305, endPoint y: 462, distance: 4.8
click at [302, 464] on li "設計師原本客人" at bounding box center [315, 461] width 90 height 15
type input "設計師原本客人"
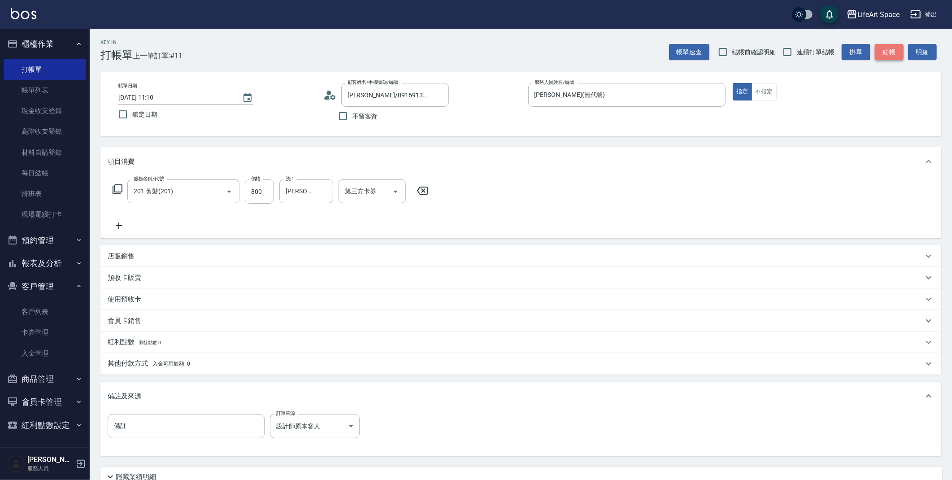
click at [885, 49] on button "結帳" at bounding box center [889, 52] width 29 height 17
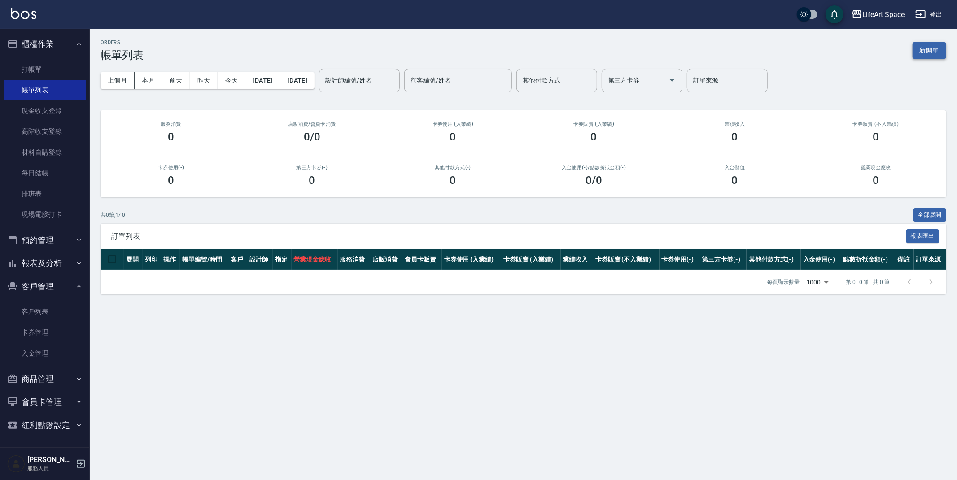
click at [940, 46] on button "新開單" at bounding box center [929, 50] width 34 height 17
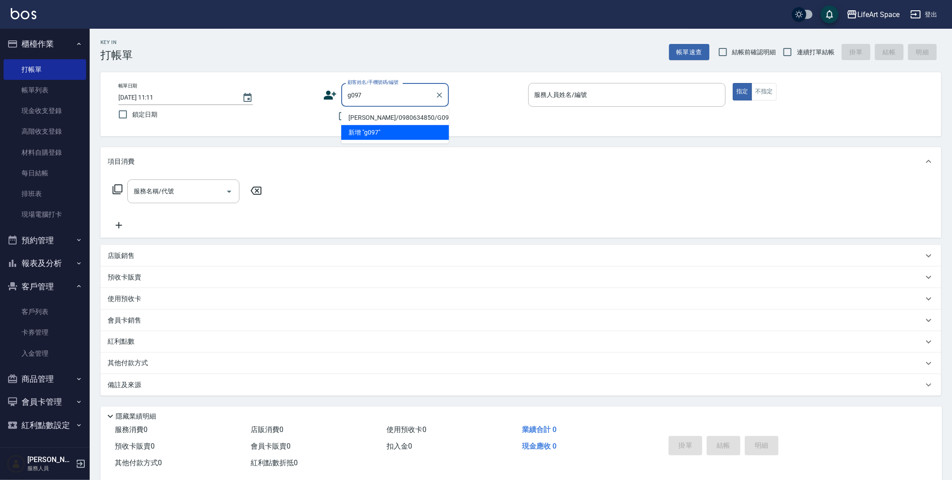
click at [388, 117] on li "[PERSON_NAME]/0980634850/G097" at bounding box center [395, 117] width 108 height 15
type input "[PERSON_NAME]/0980634850/G097"
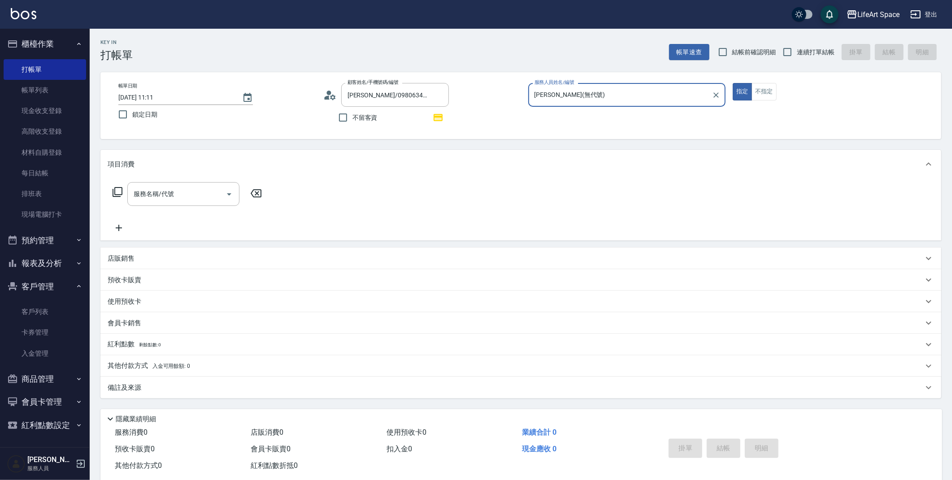
type input "[PERSON_NAME](無代號)"
click at [151, 100] on input "[DATE] 11:11" at bounding box center [175, 97] width 115 height 15
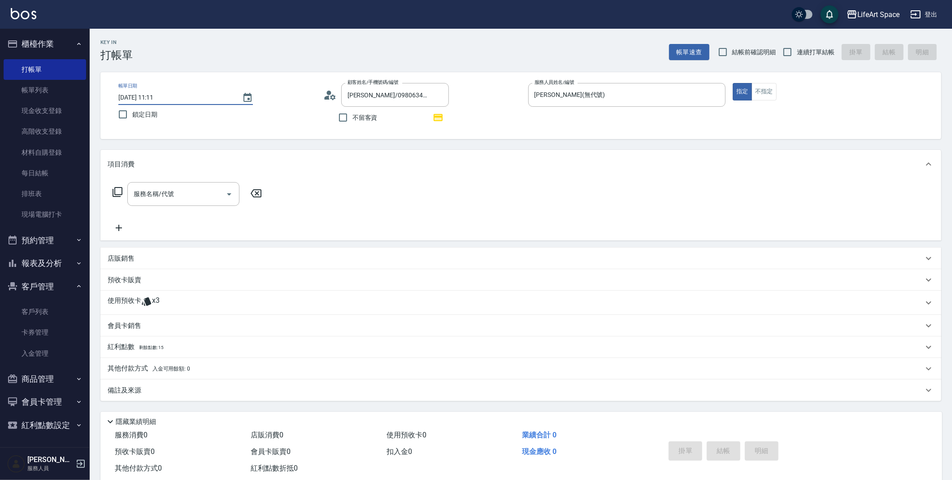
type input "[DATE] 11:11"
click at [155, 291] on div "使用預收卡 x3" at bounding box center [520, 303] width 841 height 24
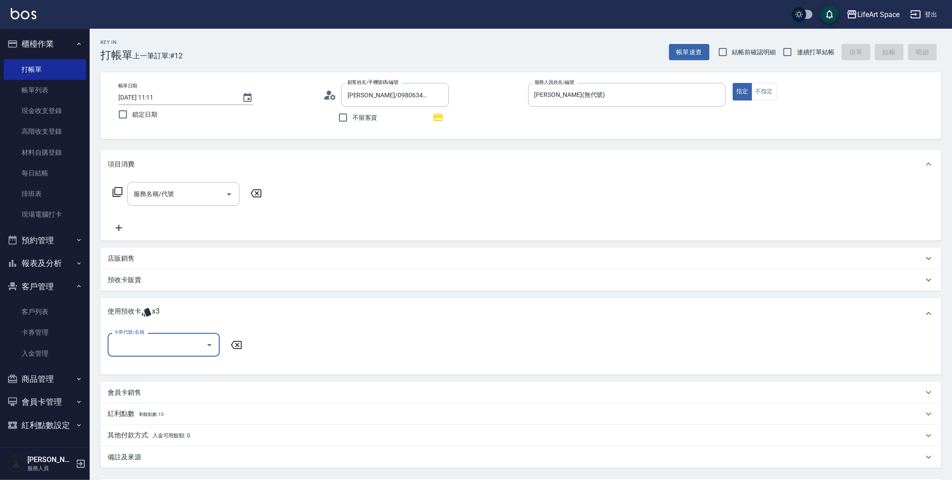
click at [143, 350] on input "卡券代號/名稱" at bounding box center [157, 345] width 91 height 16
click at [136, 369] on div "男士燙染包套5次 剩餘3張" at bounding box center [164, 367] width 112 height 15
type input "男士燙染包套5次"
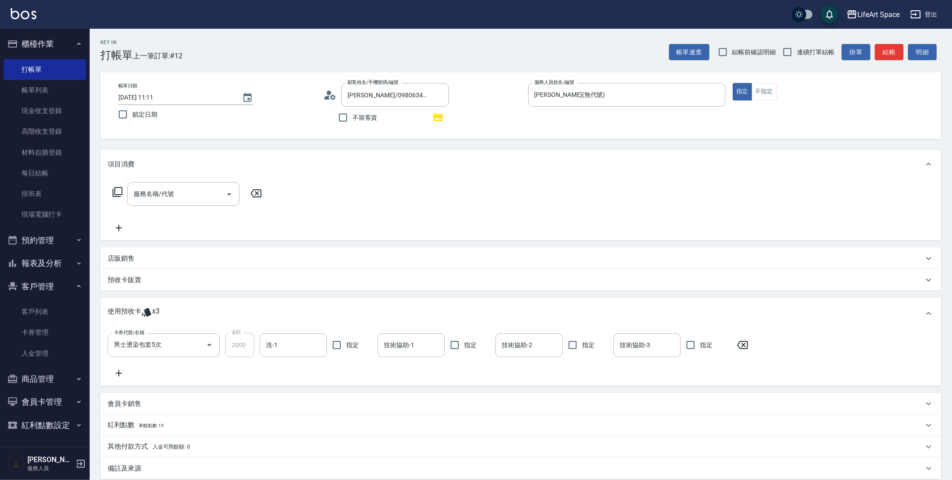
click at [119, 373] on icon at bounding box center [119, 373] width 6 height 6
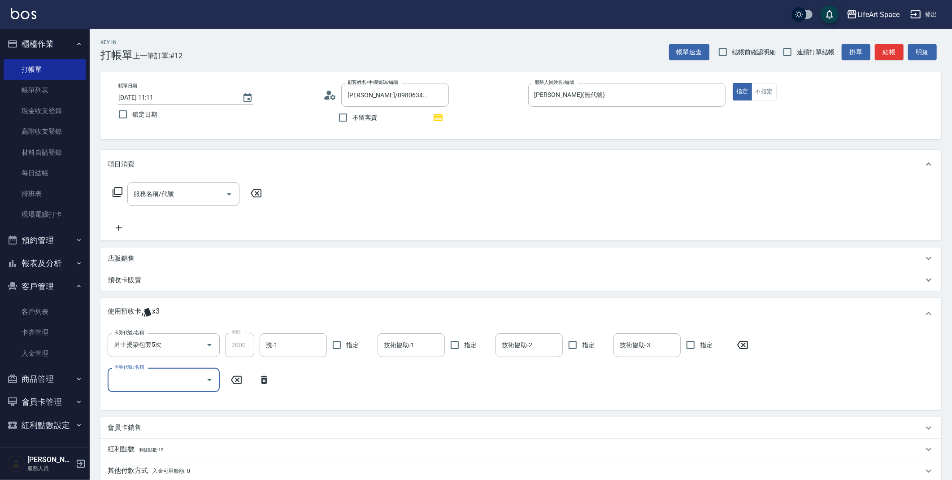
click at [134, 375] on input "卡券代號/名稱" at bounding box center [157, 380] width 91 height 16
click at [131, 396] on div "男士燙染包套5次 剩餘2張" at bounding box center [164, 402] width 112 height 15
type input "男士燙染包套5次"
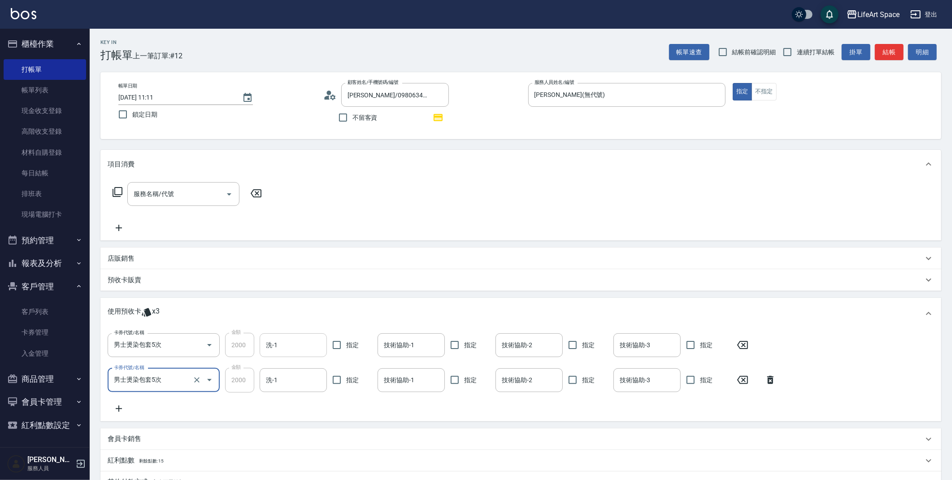
click at [291, 344] on input "洗-1" at bounding box center [293, 345] width 59 height 16
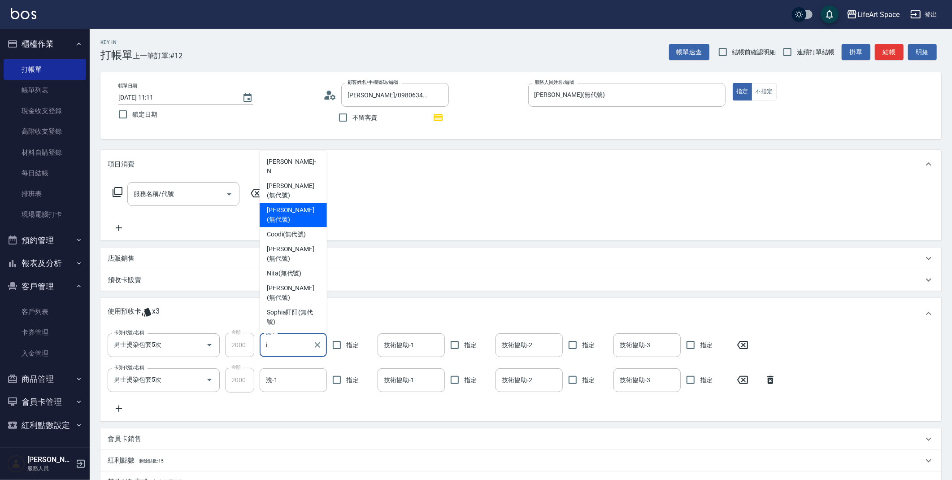
click at [292, 224] on span "[PERSON_NAME] (無代號)" at bounding box center [293, 214] width 53 height 19
type input "[PERSON_NAME](無代號)"
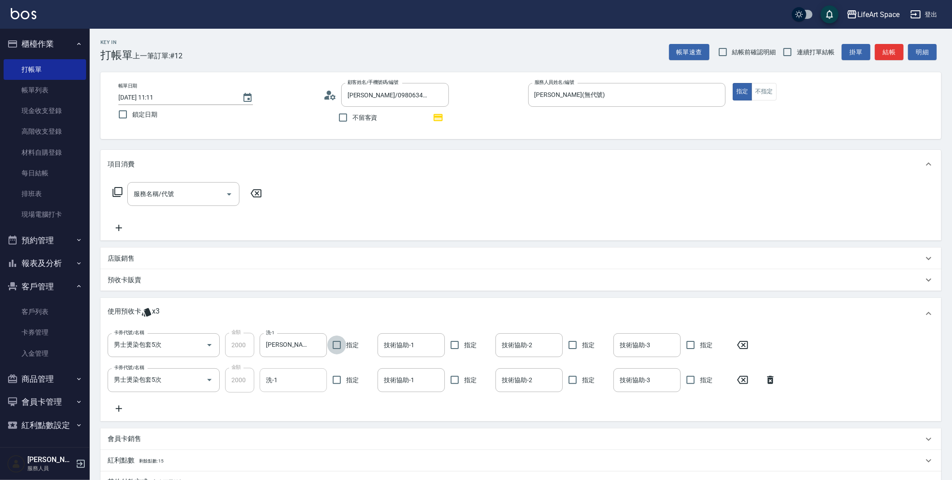
click at [300, 378] on input "洗-1" at bounding box center [293, 380] width 59 height 16
click at [296, 422] on span "Nita (無代號)" at bounding box center [284, 426] width 35 height 9
type input "Nita (無代號)"
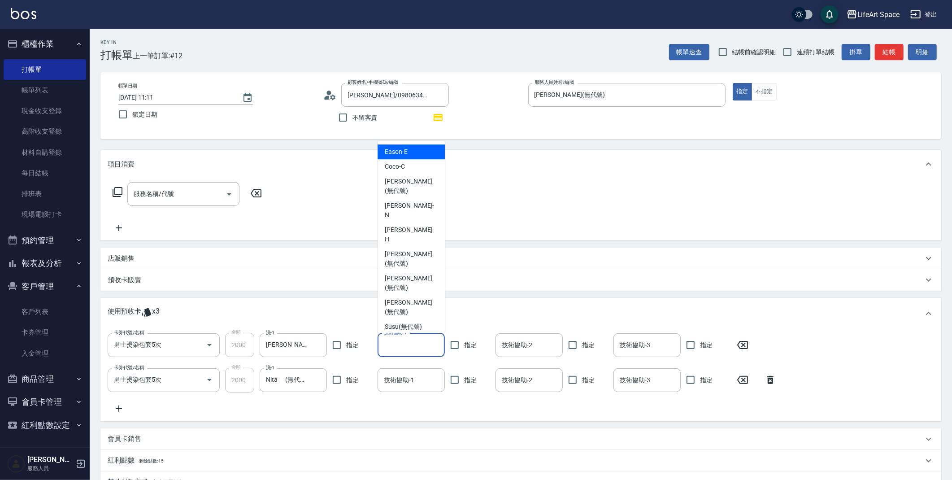
click at [394, 349] on input "技術協助-1" at bounding box center [411, 345] width 59 height 16
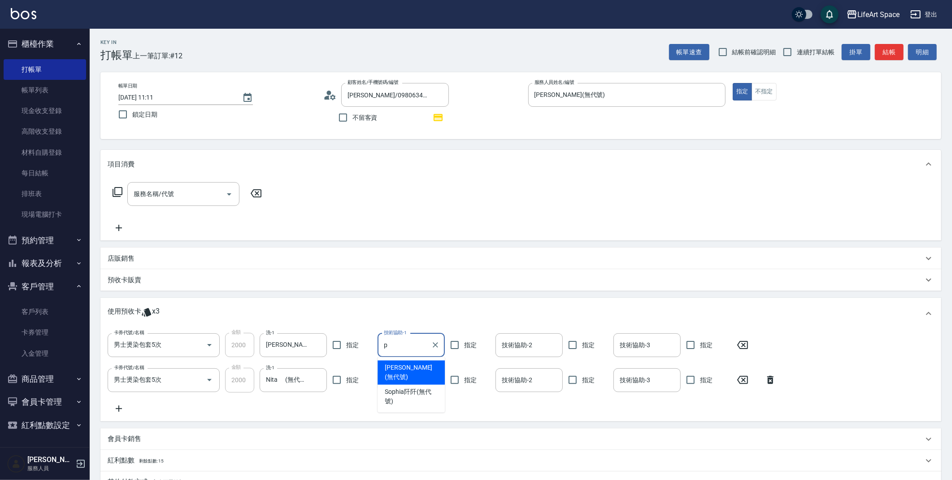
click at [394, 370] on span "[PERSON_NAME] (無代號)" at bounding box center [411, 372] width 53 height 19
type input "[PERSON_NAME](無代號)"
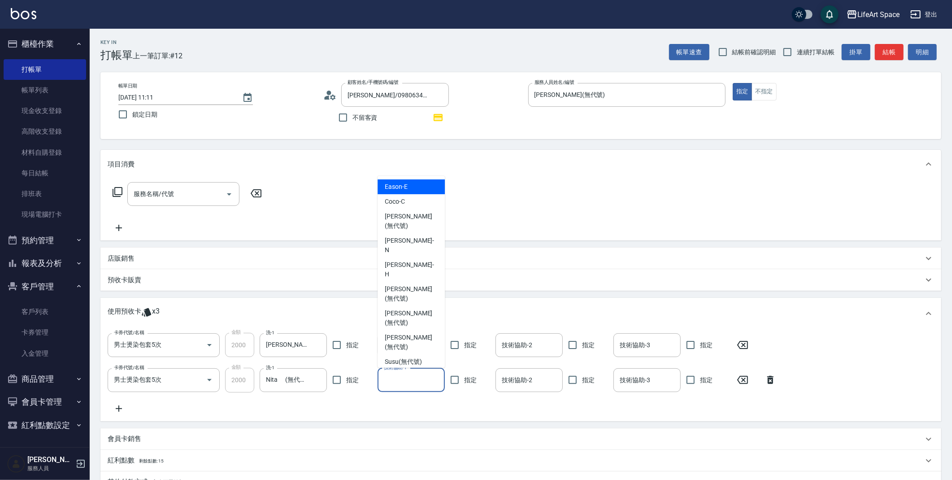
click at [394, 384] on input "技術協助-1" at bounding box center [411, 380] width 59 height 16
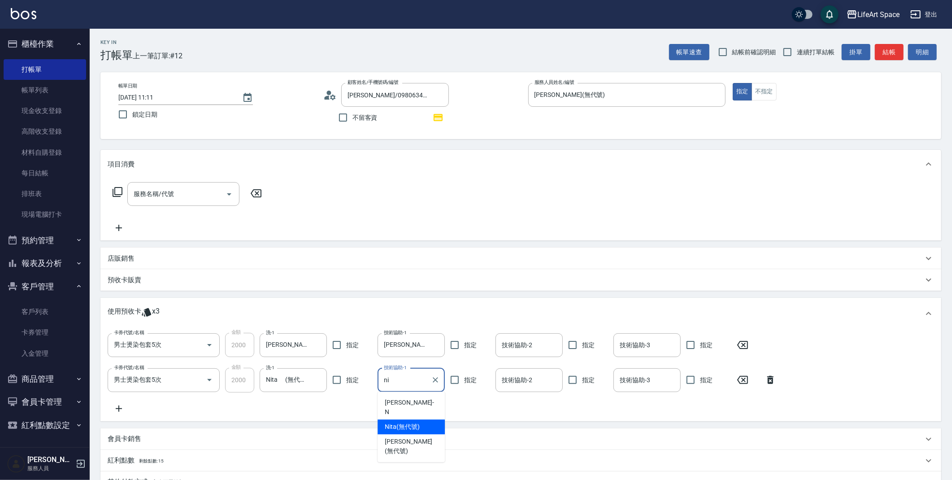
drag, startPoint x: 408, startPoint y: 419, endPoint x: 400, endPoint y: 398, distance: 22.8
click at [408, 422] on span "Nita (無代號)" at bounding box center [402, 426] width 35 height 9
type input "Nita (無代號)"
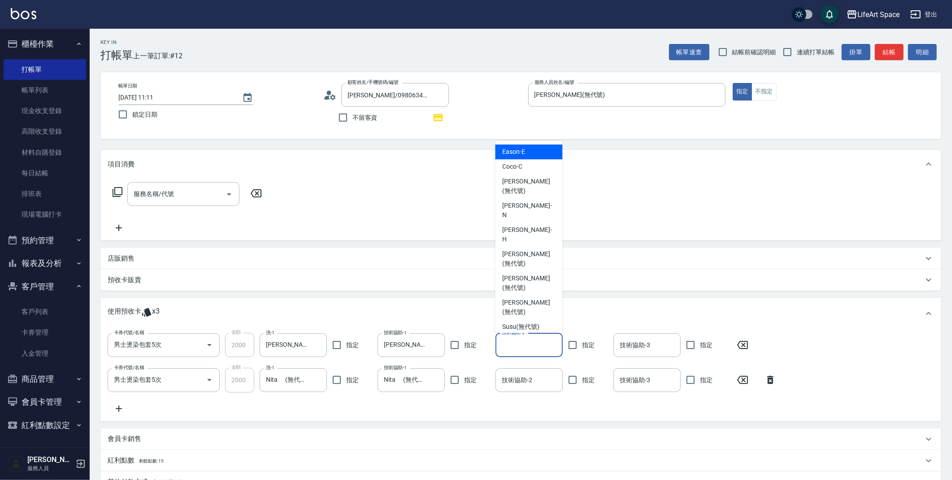
click at [537, 348] on input "技術協助-2" at bounding box center [529, 345] width 59 height 16
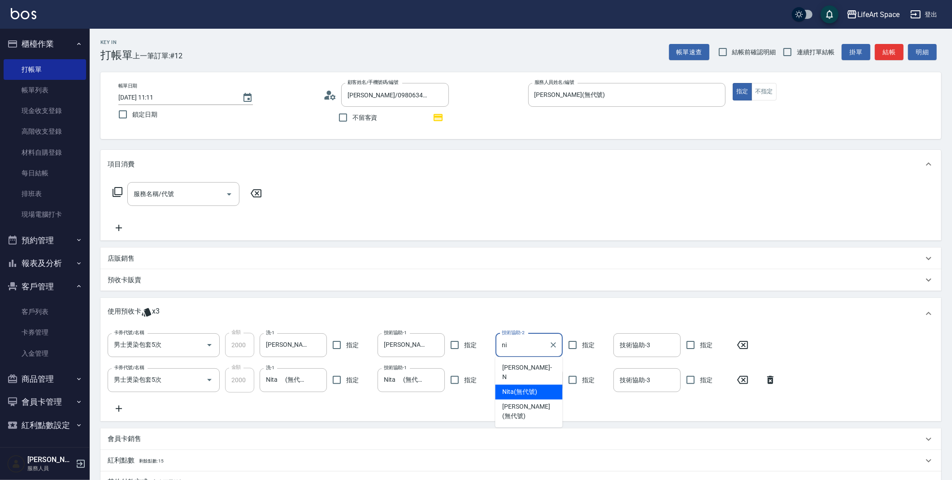
click at [530, 387] on span "Nita (無代號)" at bounding box center [519, 391] width 35 height 9
type input "Nita (無代號)"
click at [531, 378] on input "技術協助-2" at bounding box center [529, 380] width 59 height 16
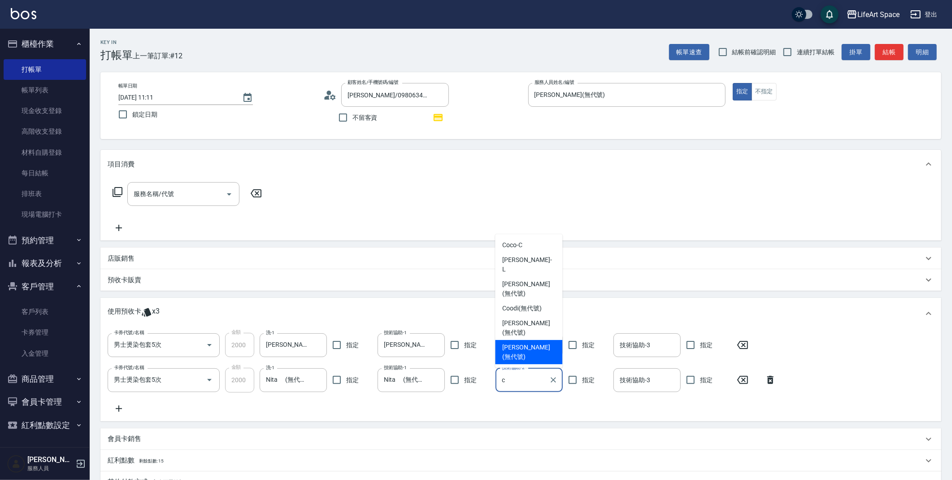
drag, startPoint x: 516, startPoint y: 361, endPoint x: 523, endPoint y: 356, distance: 8.9
click at [516, 361] on div "[PERSON_NAME] (無代號)" at bounding box center [528, 352] width 67 height 24
type input "[PERSON_NAME](無代號)"
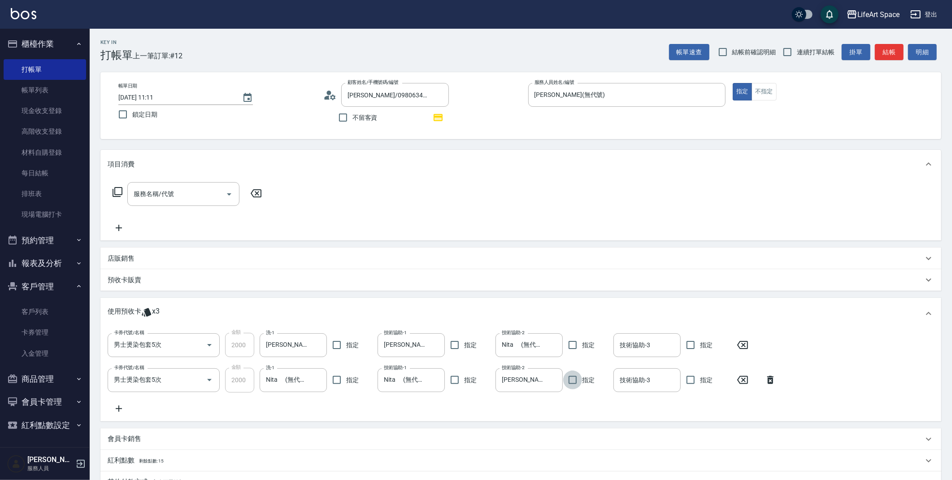
click at [623, 342] on div "技術協助-3 技術協助-3" at bounding box center [646, 345] width 67 height 24
click at [631, 387] on span "Nita (無代號)" at bounding box center [638, 391] width 35 height 9
type input "Nita (無代號)"
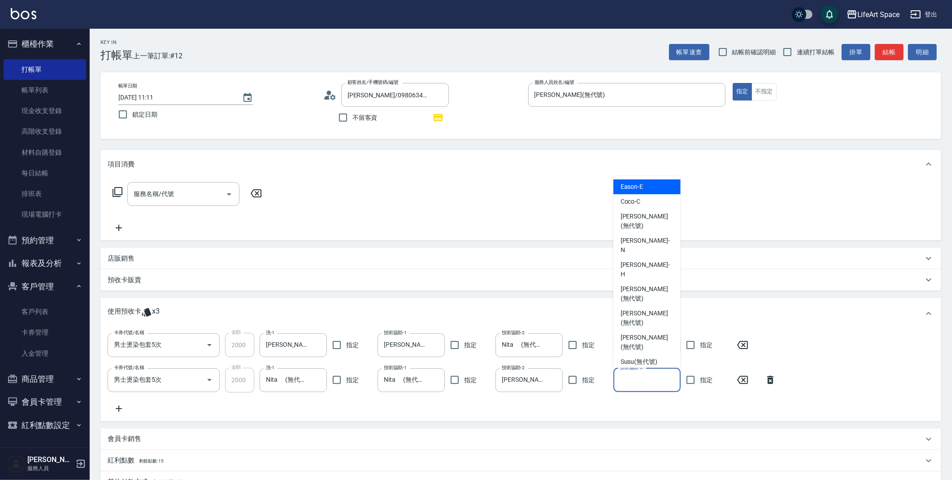
click at [639, 379] on input "技術協助-3" at bounding box center [647, 380] width 59 height 16
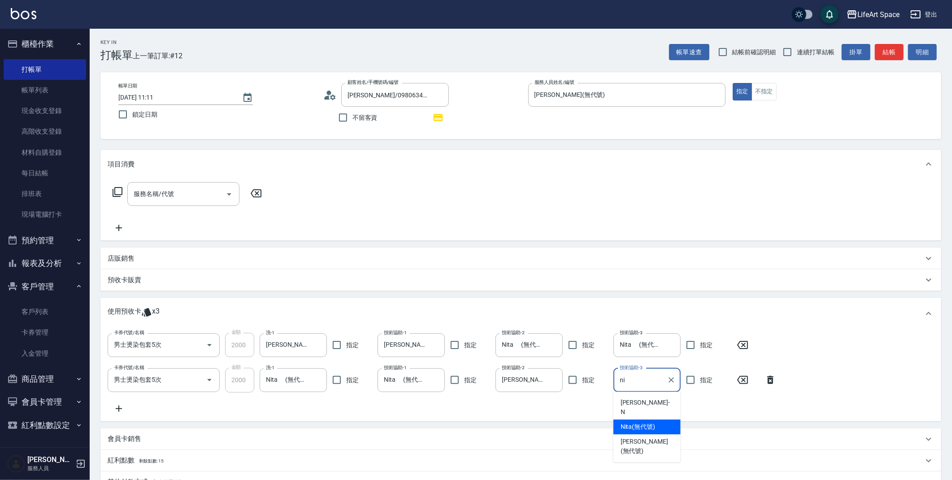
click at [631, 422] on span "Nita (無代號)" at bounding box center [638, 426] width 35 height 9
type input "Nita (無代號)"
click at [193, 188] on input "服務名稱/代號" at bounding box center [176, 194] width 91 height 16
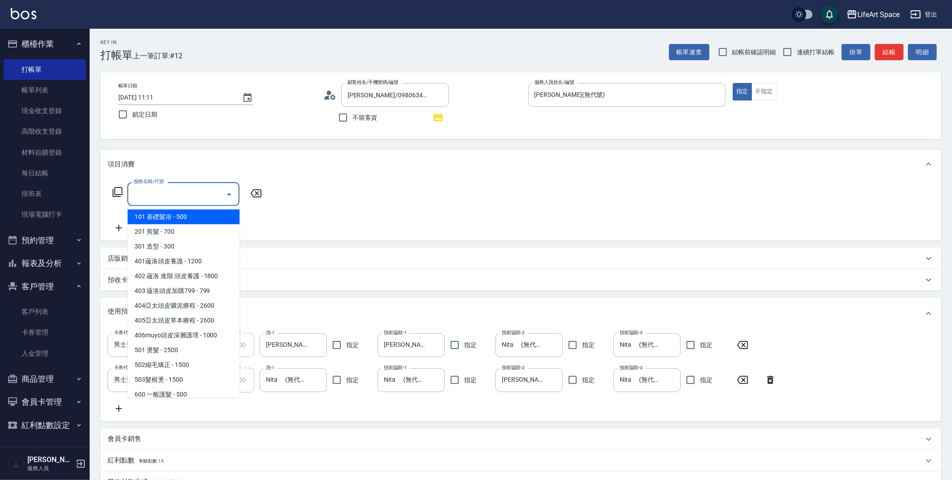
click at [313, 203] on div "服務名稱/代號 服務名稱/代號" at bounding box center [520, 209] width 841 height 62
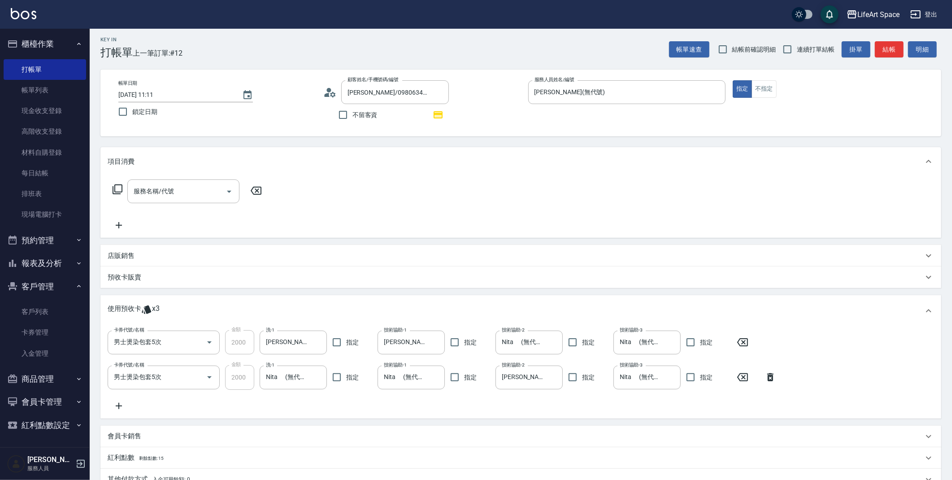
scroll to position [135, 0]
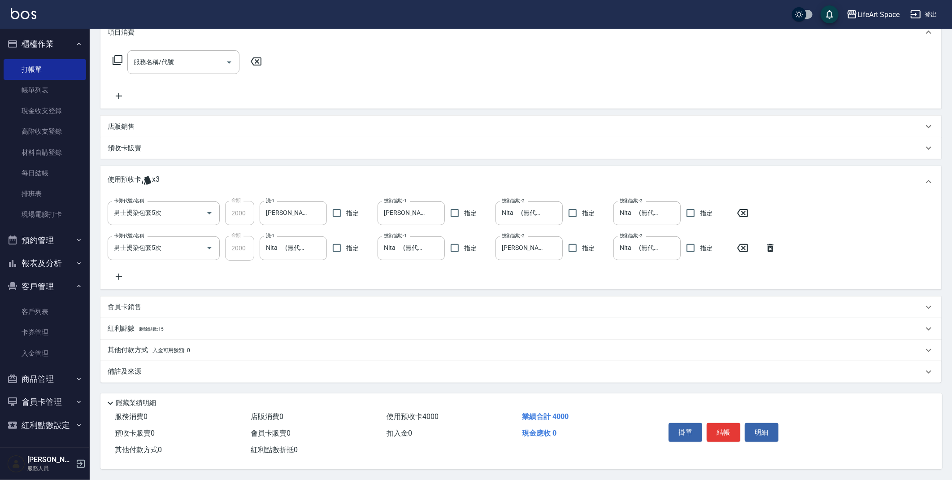
click at [150, 367] on div "備註及來源" at bounding box center [516, 371] width 816 height 9
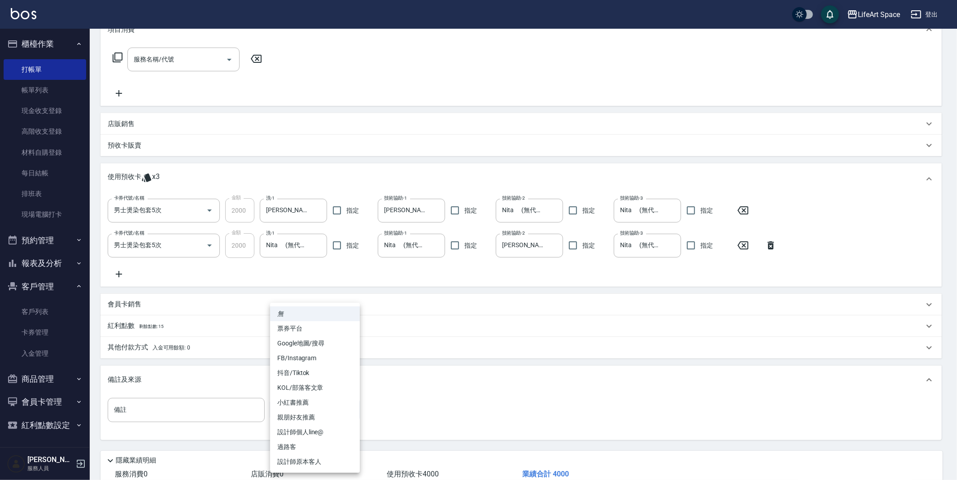
click at [278, 413] on body "LifeArt Space 登出 櫃檯作業 打帳單 帳單列表 現金收支登錄 高階收支登錄 材料自購登錄 每日結帳 排班表 現場電腦打卡 預約管理 預約管理 單…" at bounding box center [478, 201] width 957 height 672
click at [285, 458] on li "設計師原本客人" at bounding box center [315, 461] width 90 height 15
type input "設計師原本客人"
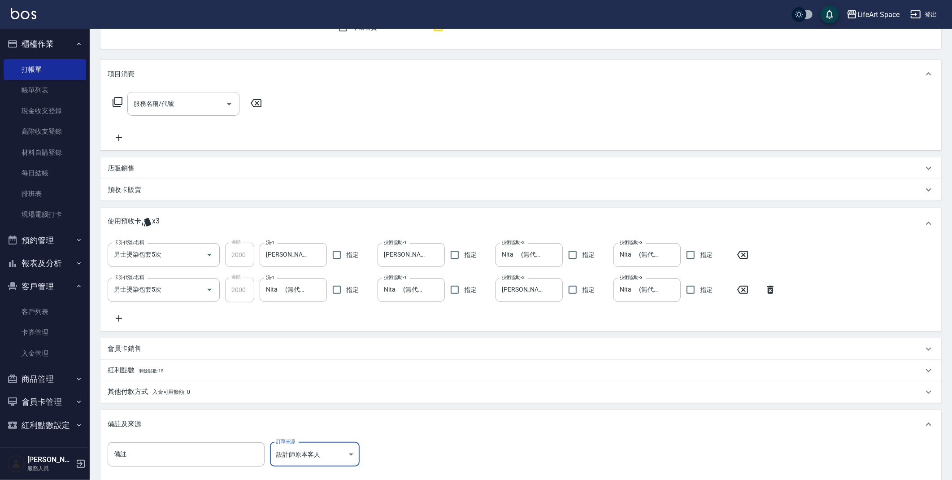
scroll to position [194, 0]
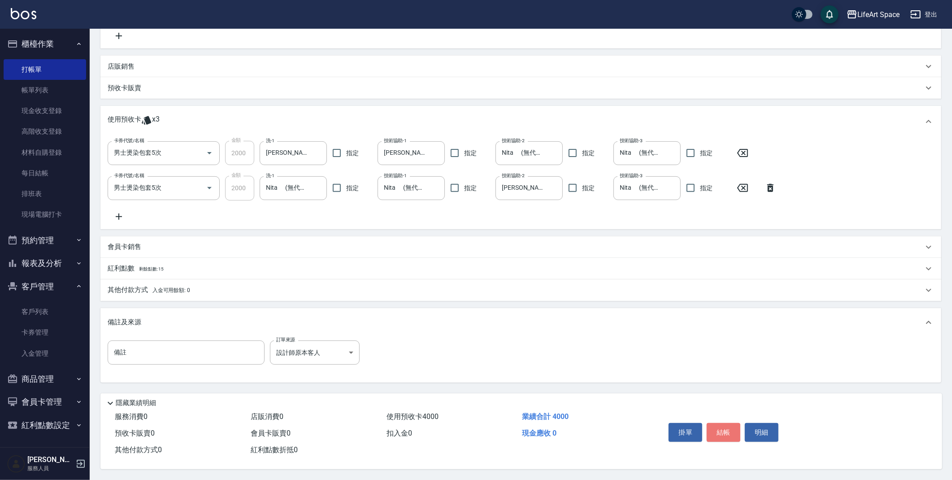
drag, startPoint x: 725, startPoint y: 422, endPoint x: 729, endPoint y: 420, distance: 5.2
click at [726, 423] on button "結帳" at bounding box center [724, 432] width 34 height 19
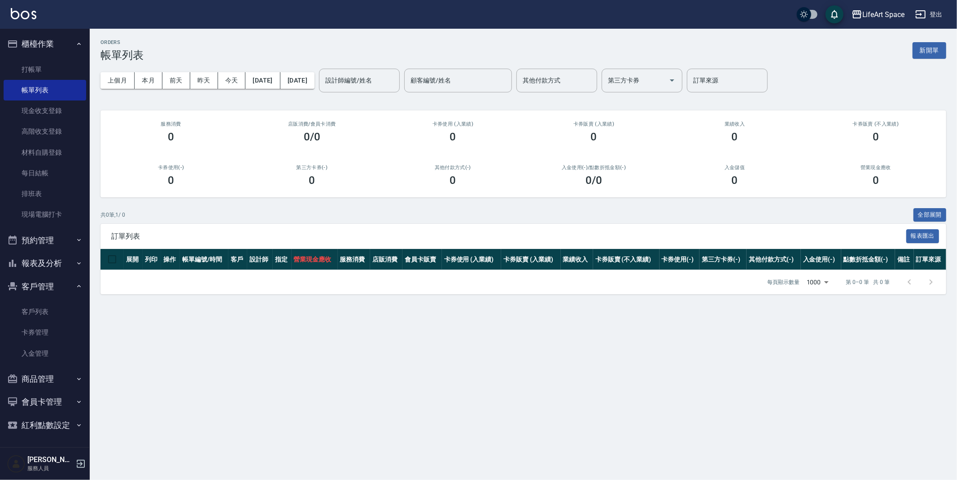
click at [373, 84] on input "設計師編號/姓名" at bounding box center [359, 81] width 73 height 16
click at [386, 109] on div "[PERSON_NAME] (無代號)" at bounding box center [390, 108] width 81 height 24
type input "[PERSON_NAME](無代號)"
click at [201, 78] on button "昨天" at bounding box center [204, 80] width 28 height 17
